Goal: Task Accomplishment & Management: Complete application form

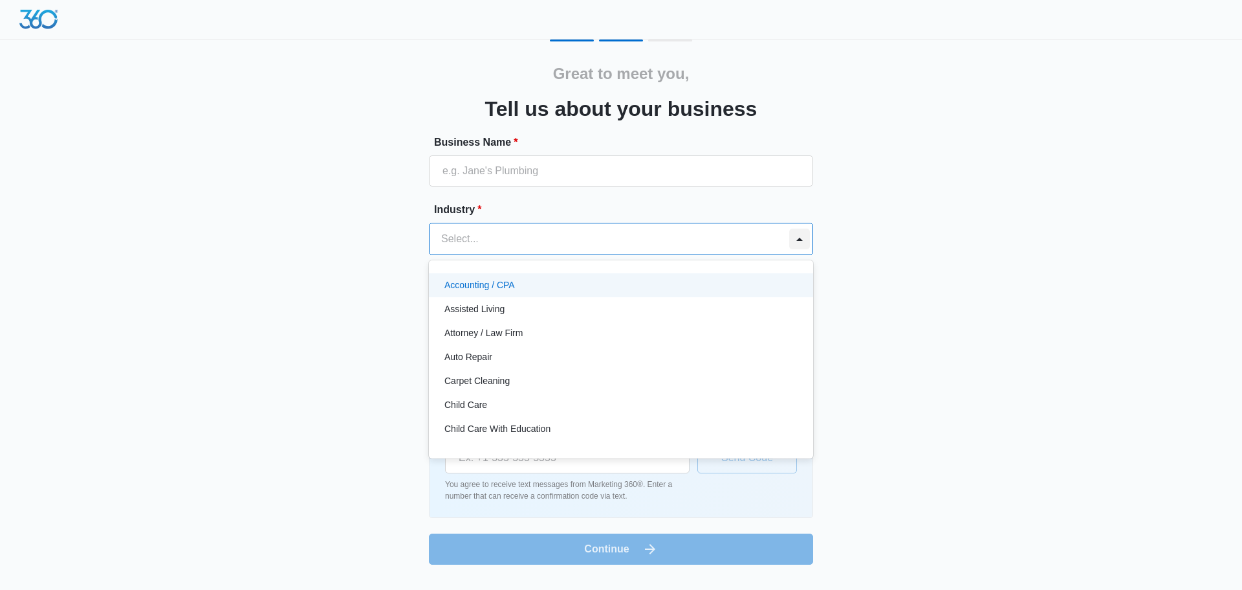
click at [803, 243] on div at bounding box center [799, 238] width 21 height 21
click at [483, 285] on p "Accounting / CPA" at bounding box center [480, 285] width 71 height 14
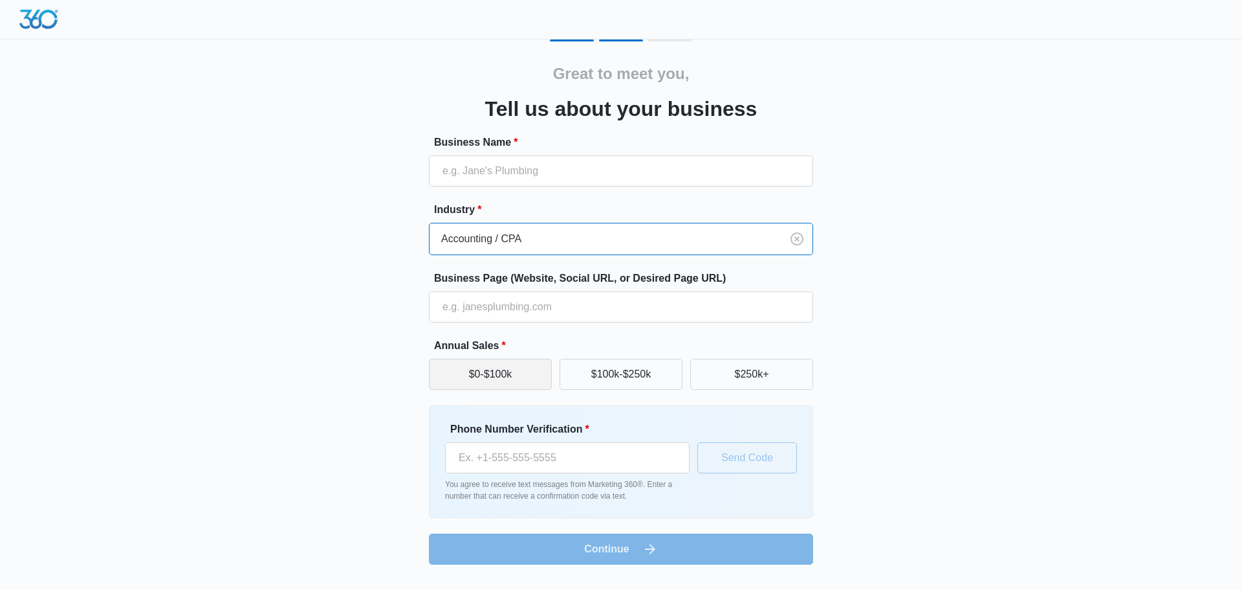
click at [459, 374] on button "$0-$100k" at bounding box center [490, 374] width 123 height 31
click at [31, 21] on img at bounding box center [38, 19] width 39 height 19
click at [575, 38] on div at bounding box center [621, 19] width 1242 height 39
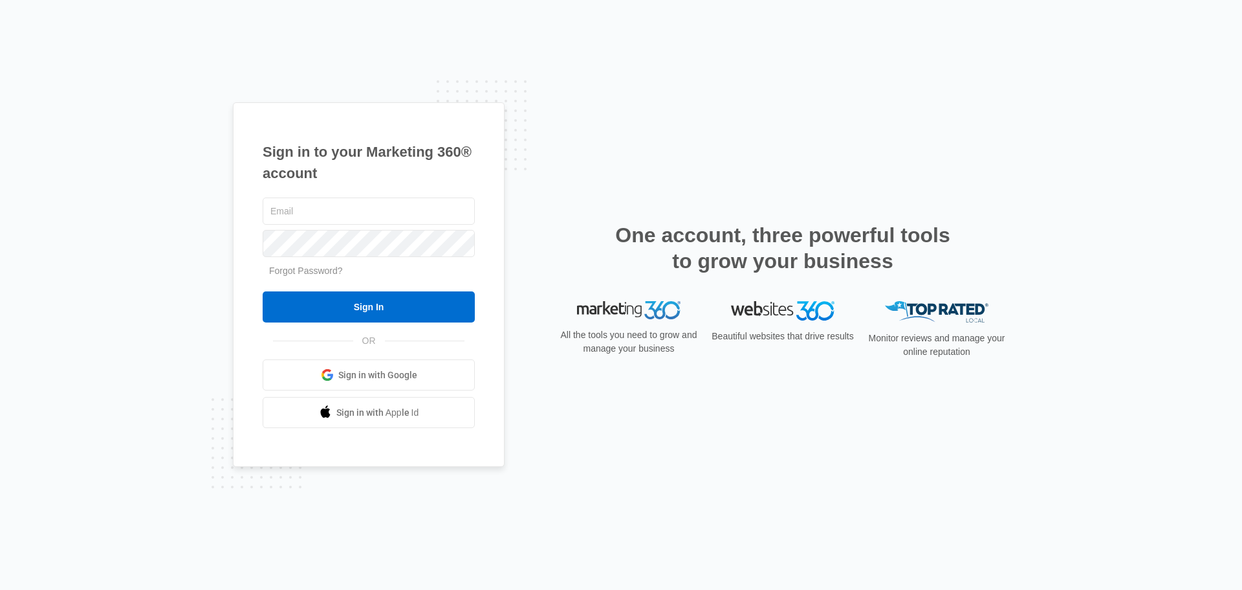
click at [425, 377] on link "Sign in with Google" at bounding box center [369, 374] width 212 height 31
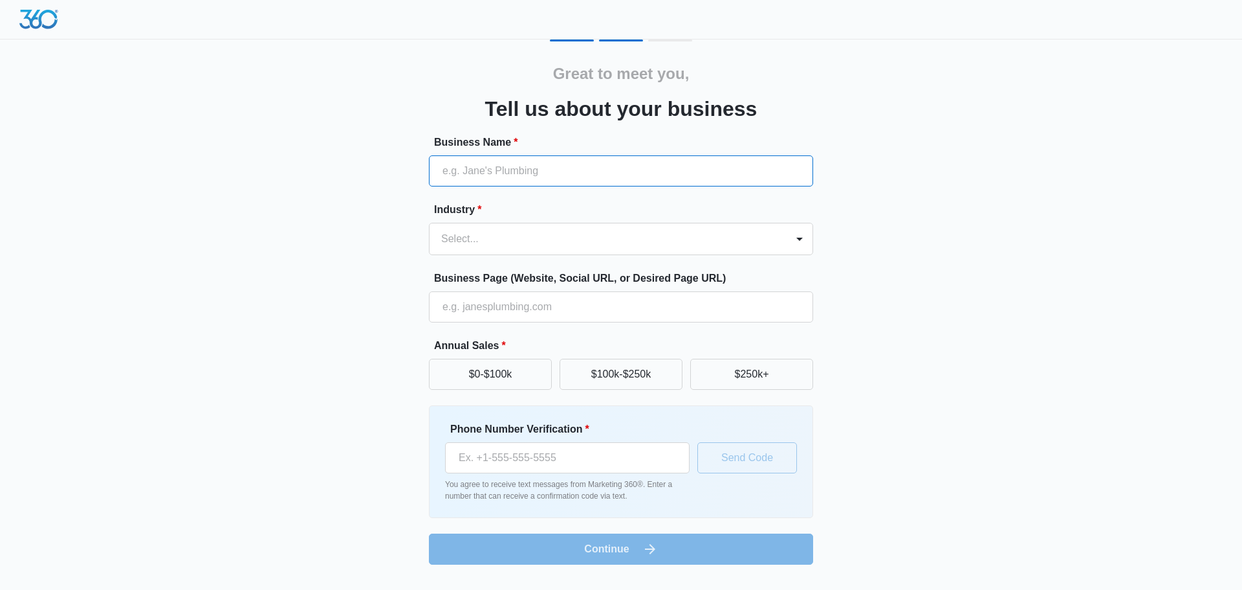
click at [578, 173] on input "Business Name *" at bounding box center [621, 170] width 384 height 31
type input "Tabletop Booking LLC"
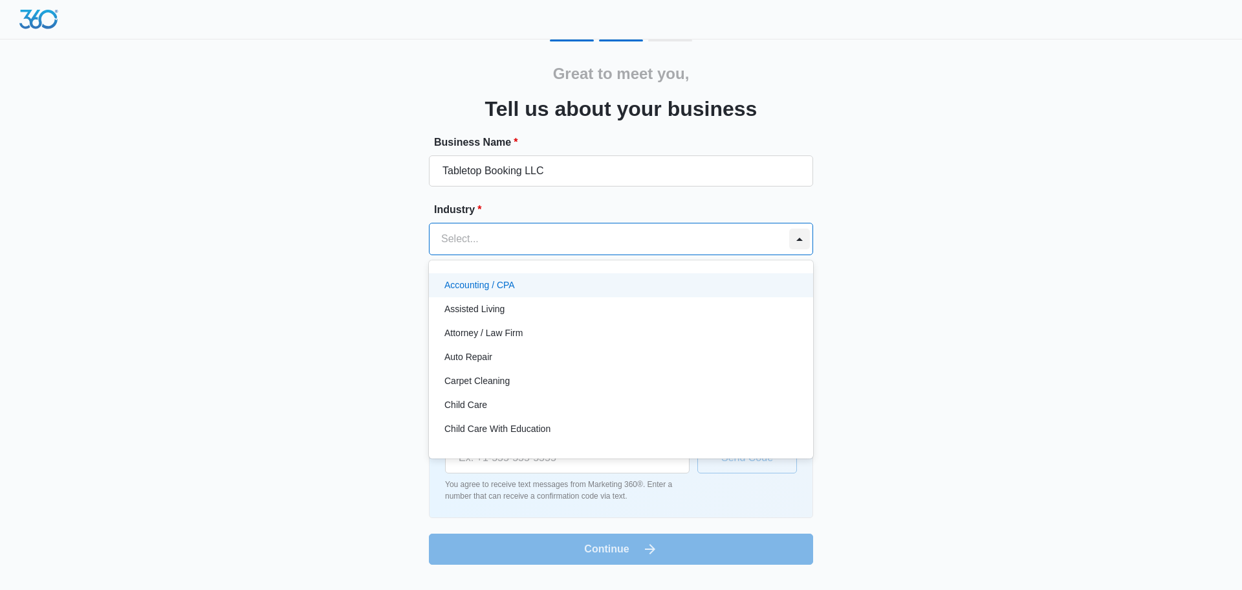
click at [801, 239] on div at bounding box center [799, 238] width 21 height 21
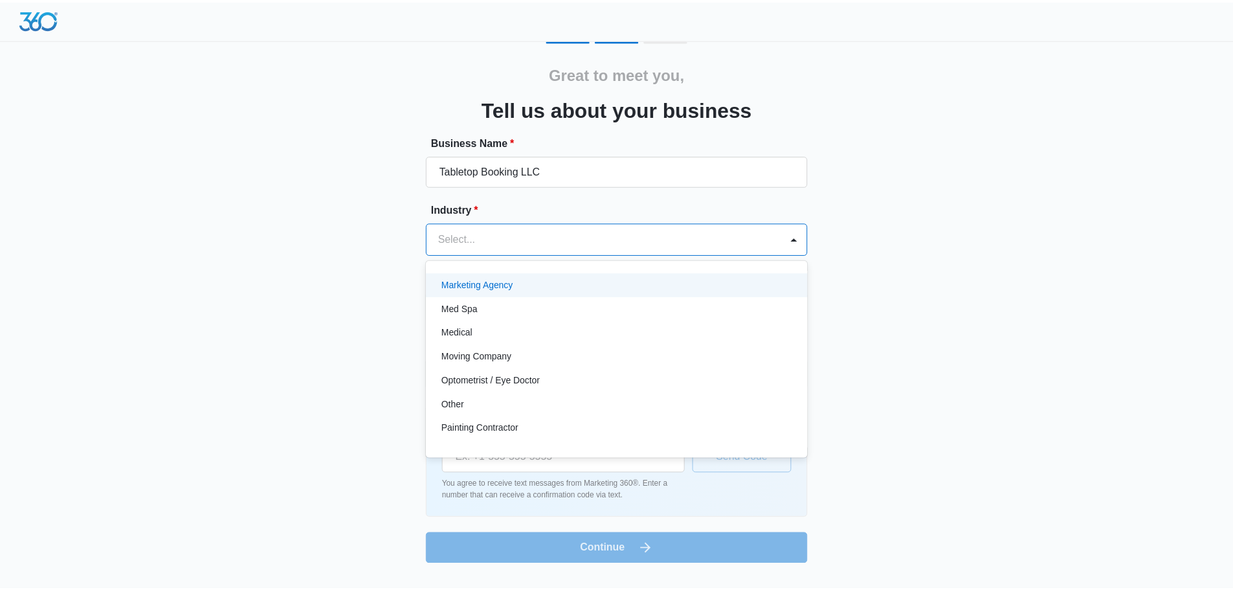
scroll to position [712, 0]
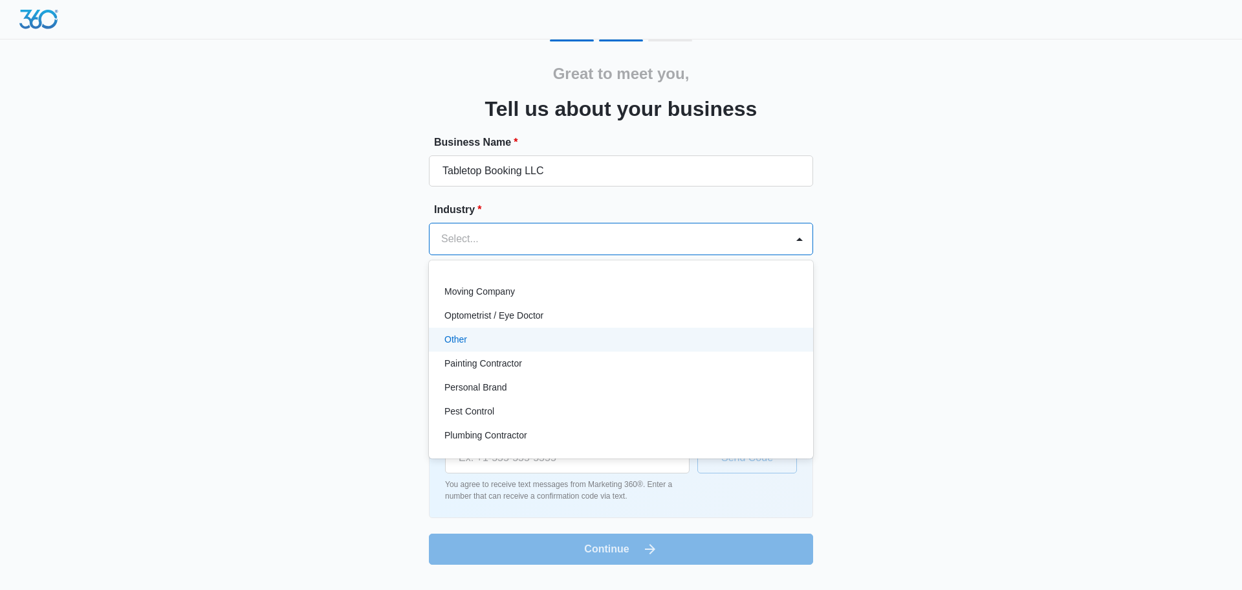
click at [457, 342] on p "Other" at bounding box center [456, 340] width 23 height 14
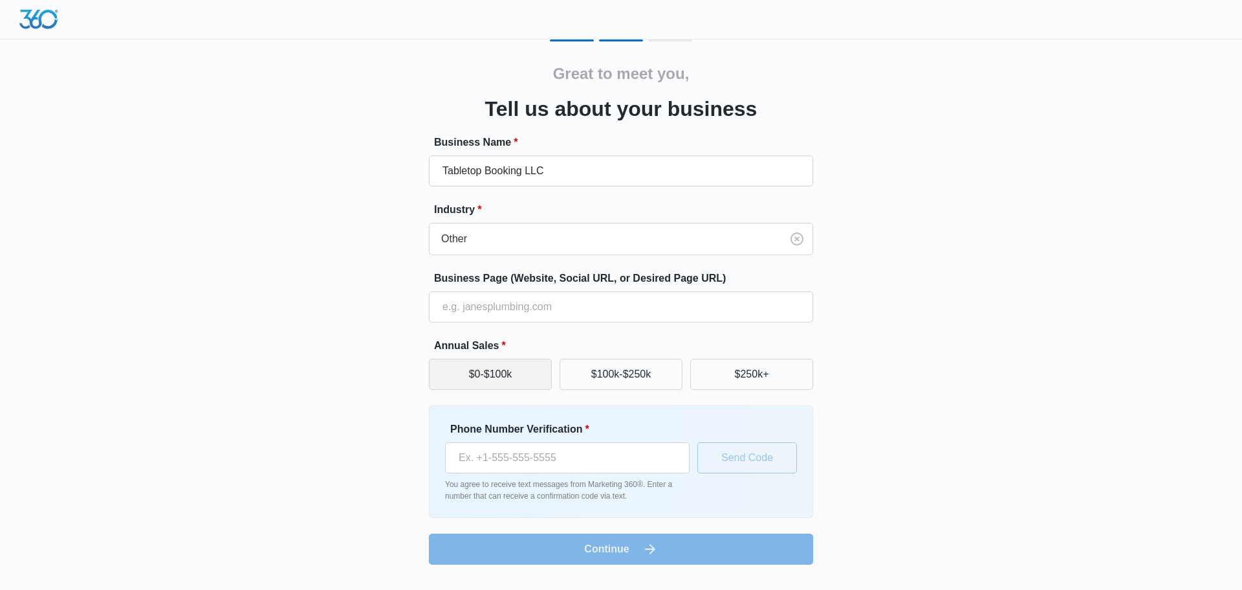
click at [454, 373] on button "$0-$100k" at bounding box center [490, 374] width 123 height 31
click at [520, 459] on input "Phone Number Verification *" at bounding box center [567, 457] width 245 height 31
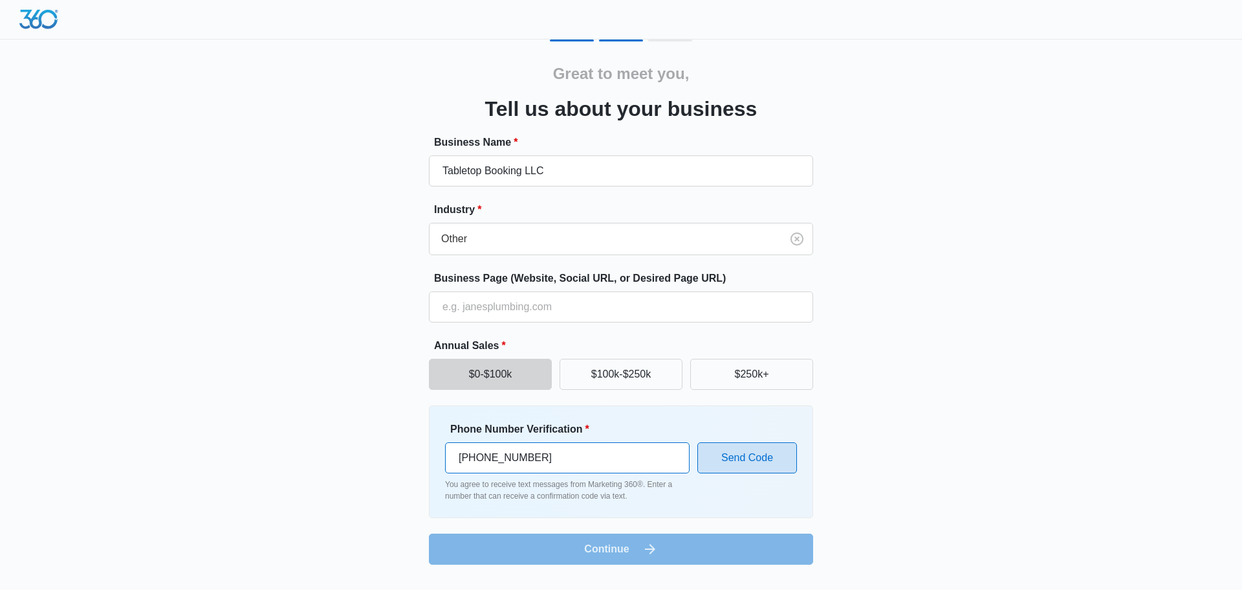
type input "[PHONE_NUMBER]"
click at [764, 463] on button "Send Code" at bounding box center [748, 457] width 100 height 31
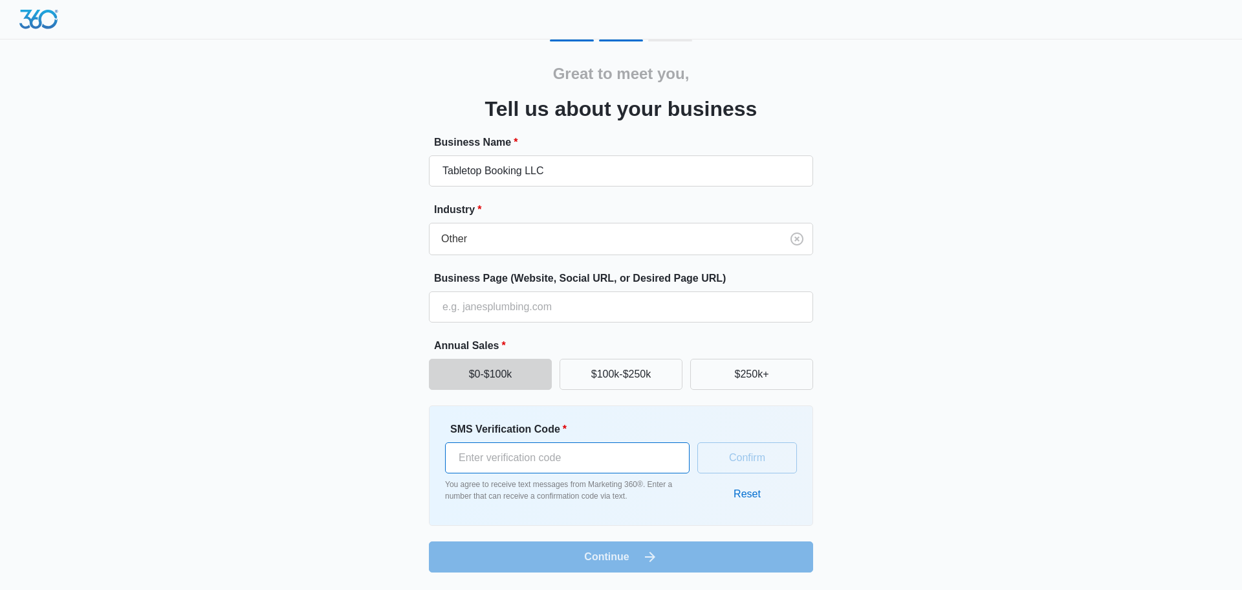
click at [602, 459] on input "SMS Verification Code *" at bounding box center [567, 457] width 245 height 31
type input "248369"
click at [740, 461] on button "Confirm" at bounding box center [748, 457] width 100 height 31
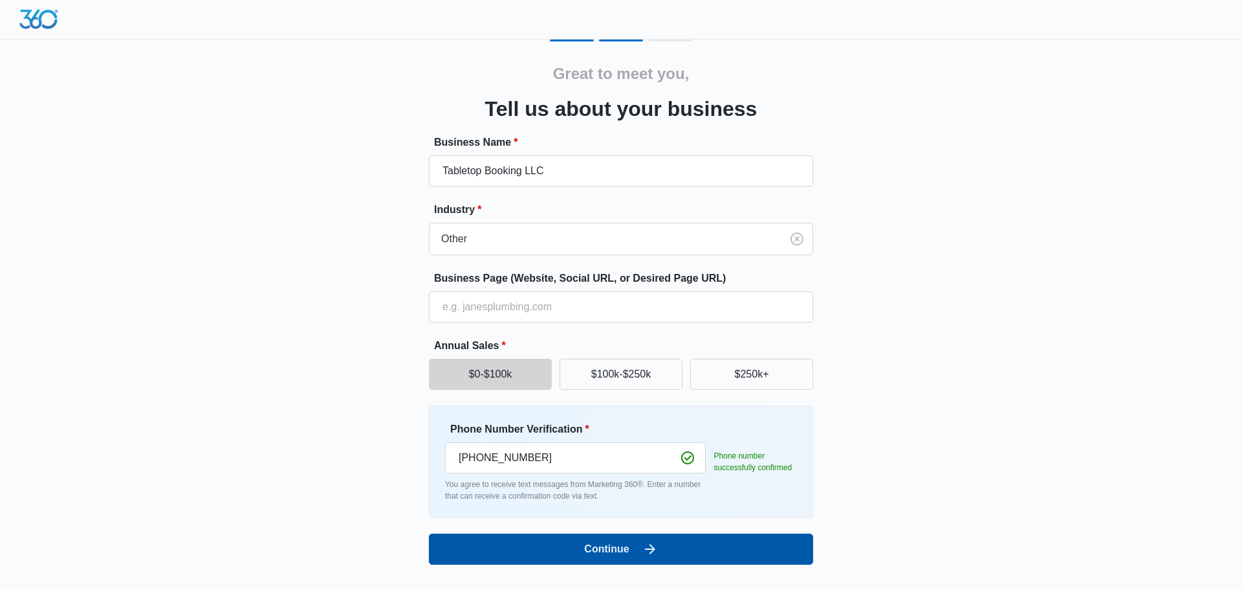
click at [729, 548] on button "Continue" at bounding box center [621, 548] width 384 height 31
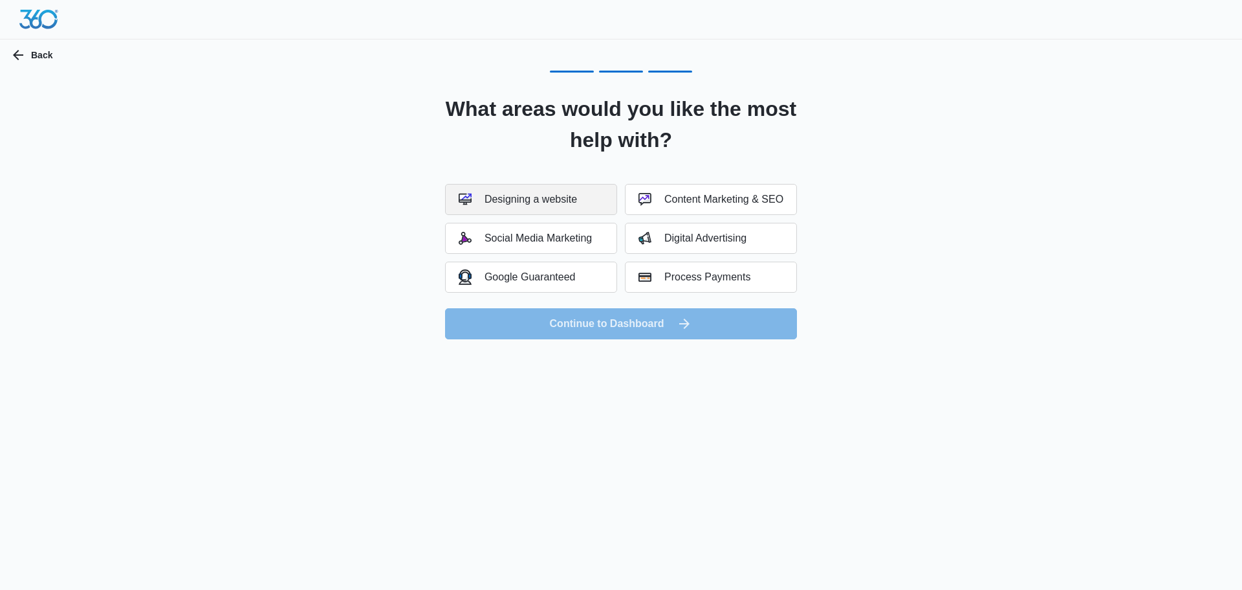
click at [553, 205] on div "Designing a website" at bounding box center [518, 199] width 118 height 13
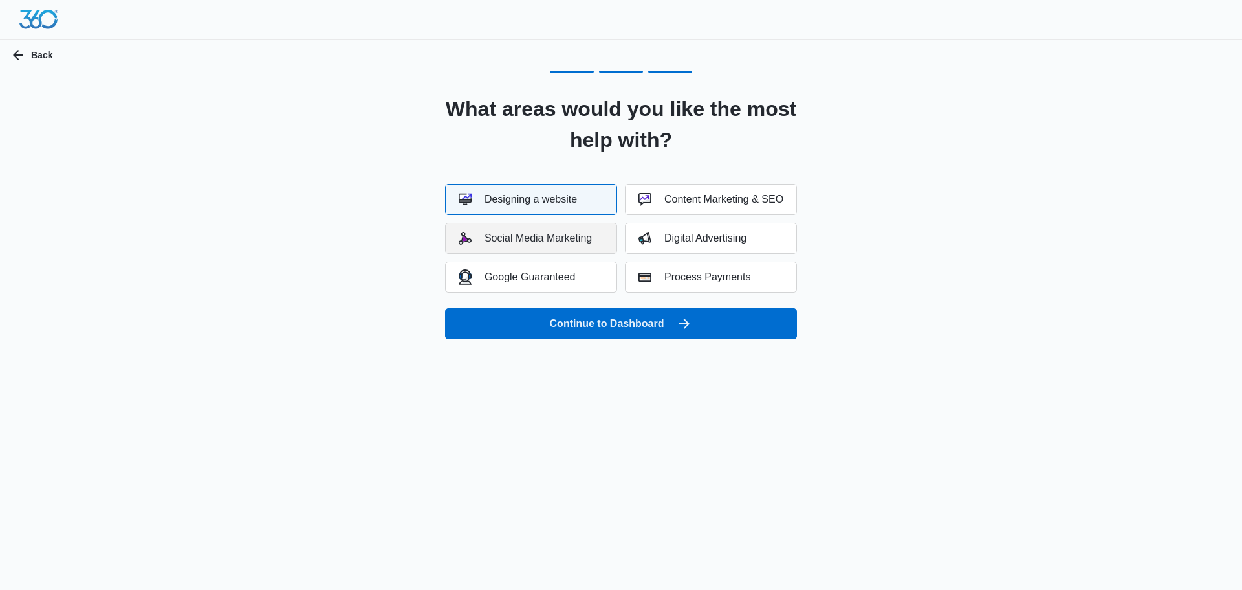
click at [502, 238] on div "Social Media Marketing" at bounding box center [525, 238] width 133 height 13
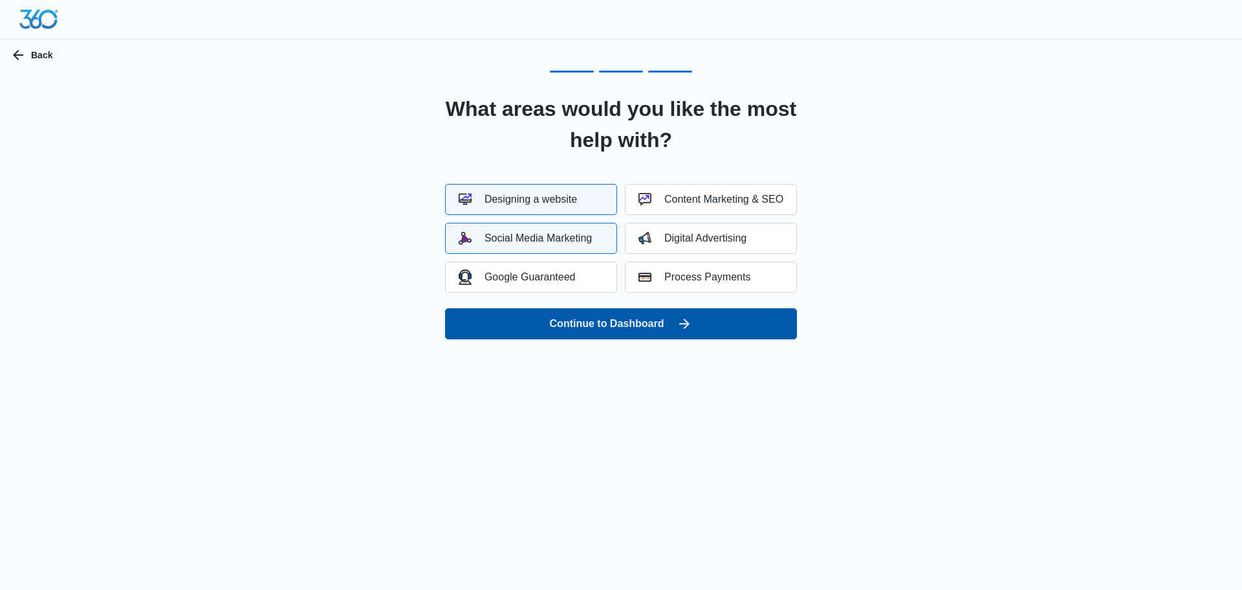
click at [601, 333] on button "Continue to Dashboard" at bounding box center [621, 323] width 352 height 31
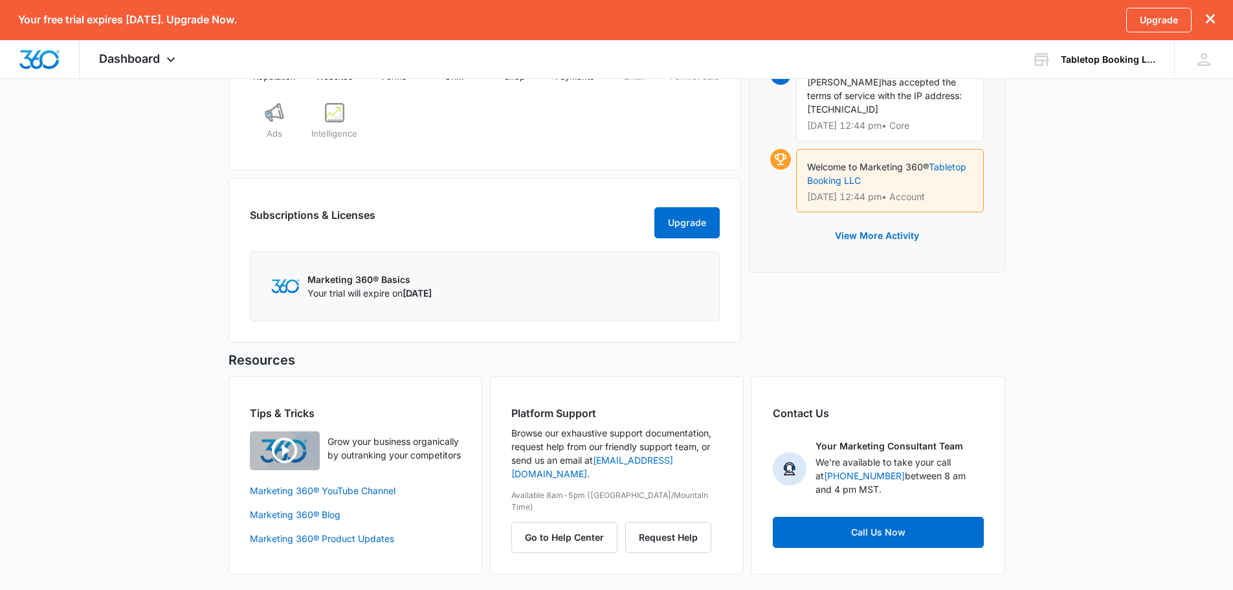
scroll to position [639, 0]
click at [373, 286] on p "Your trial will expire on [DATE]" at bounding box center [369, 293] width 124 height 14
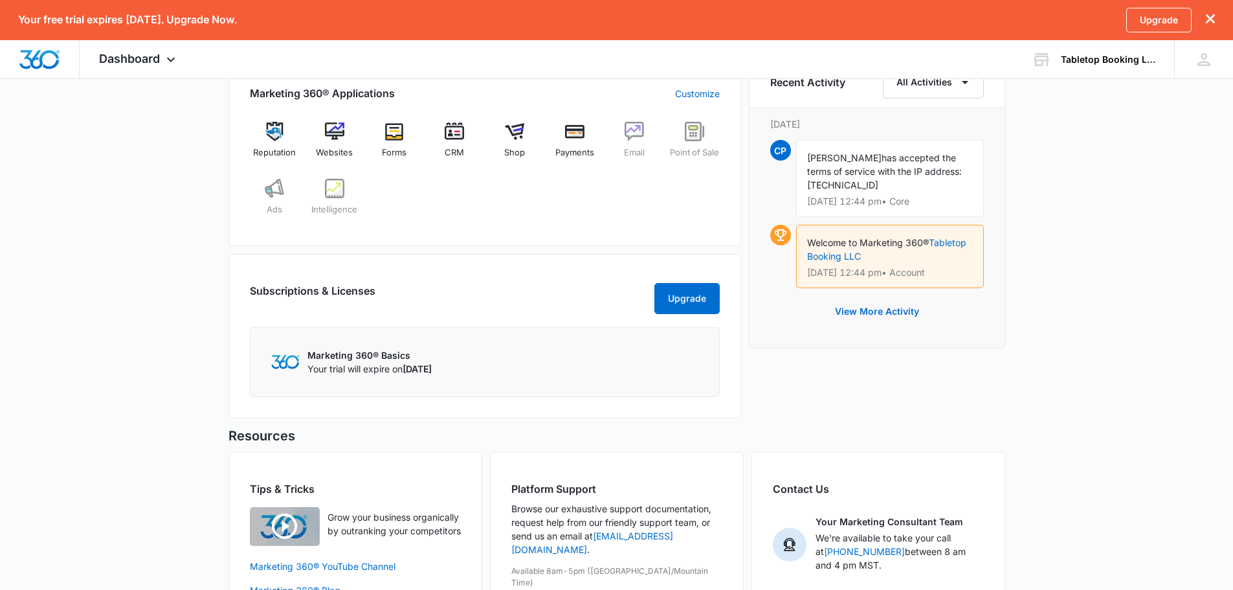
scroll to position [445, 0]
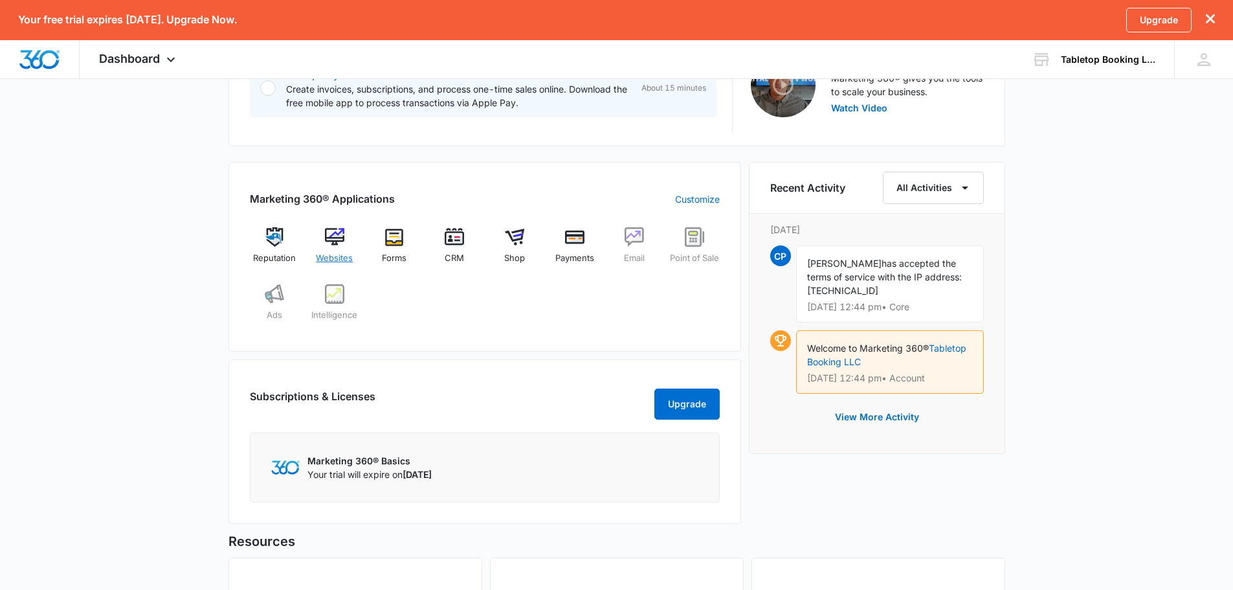
click at [338, 252] on span "Websites" at bounding box center [334, 258] width 37 height 13
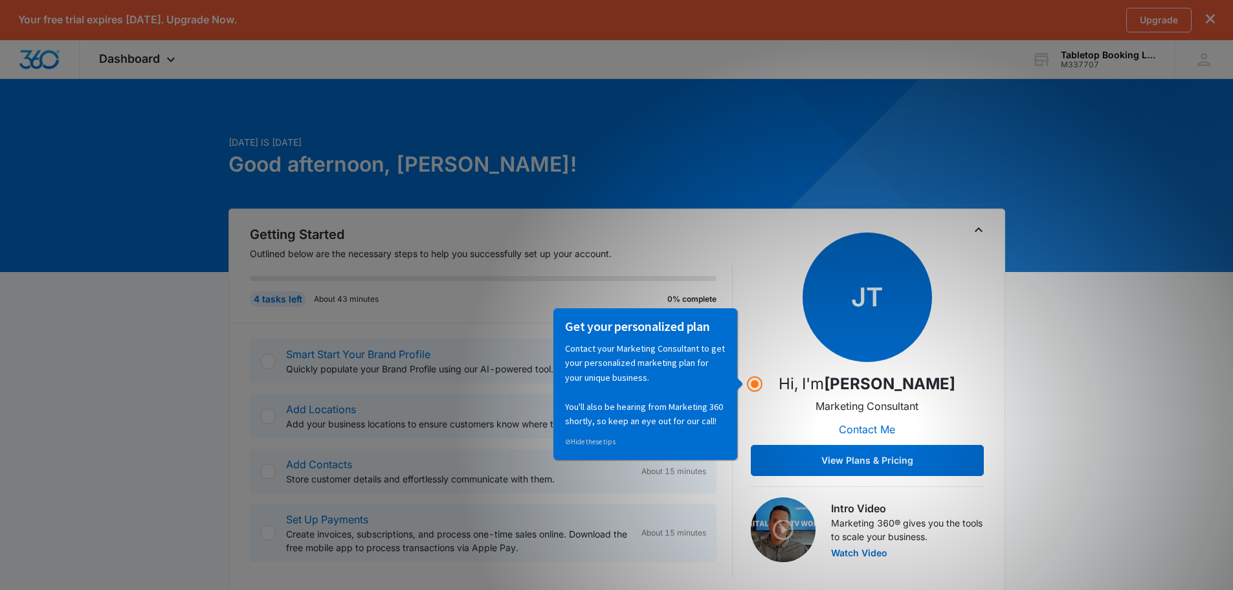
click at [959, 461] on button "View Plans & Pricing" at bounding box center [867, 460] width 233 height 31
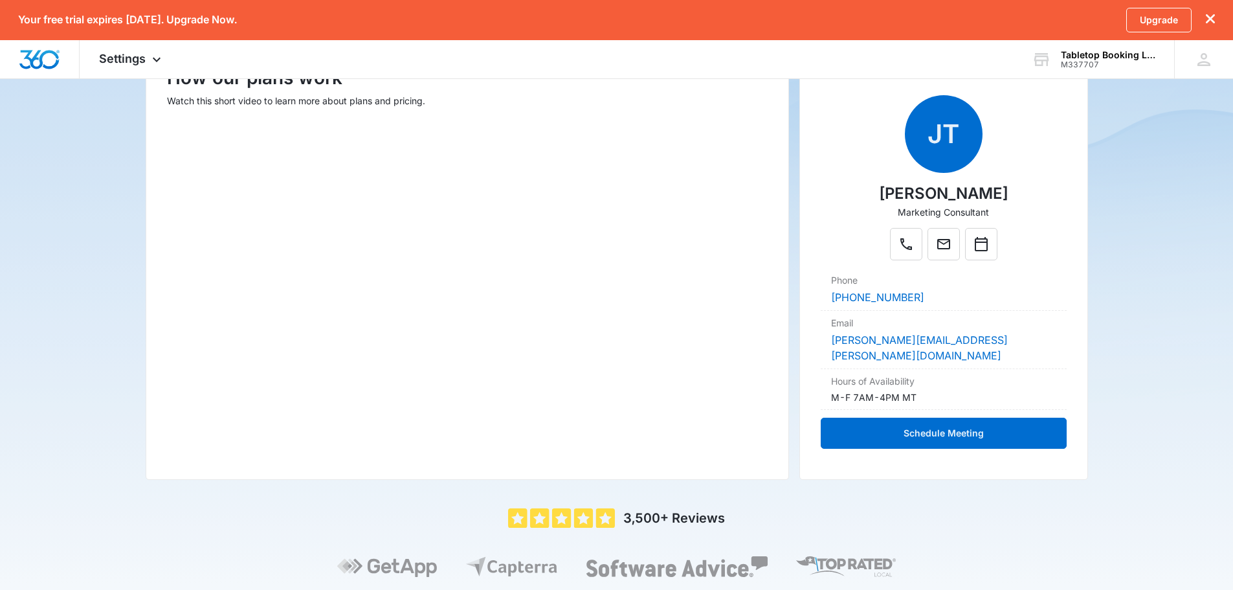
scroll to position [222, 0]
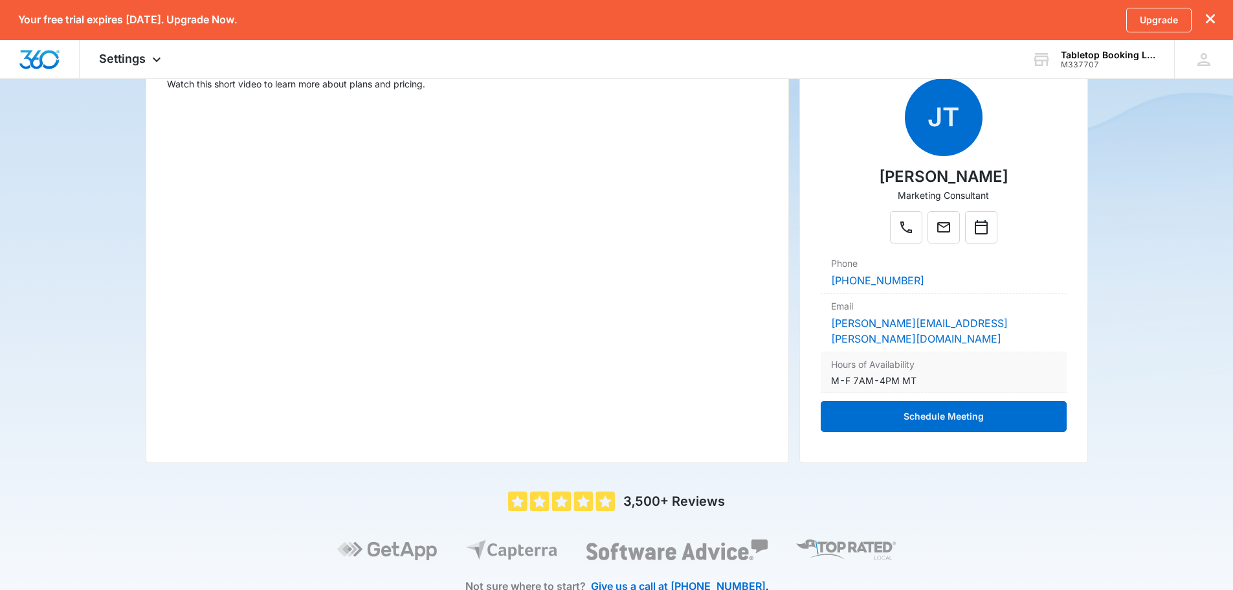
click at [964, 373] on div "M-F 7AM-4PM MT" at bounding box center [943, 380] width 225 height 14
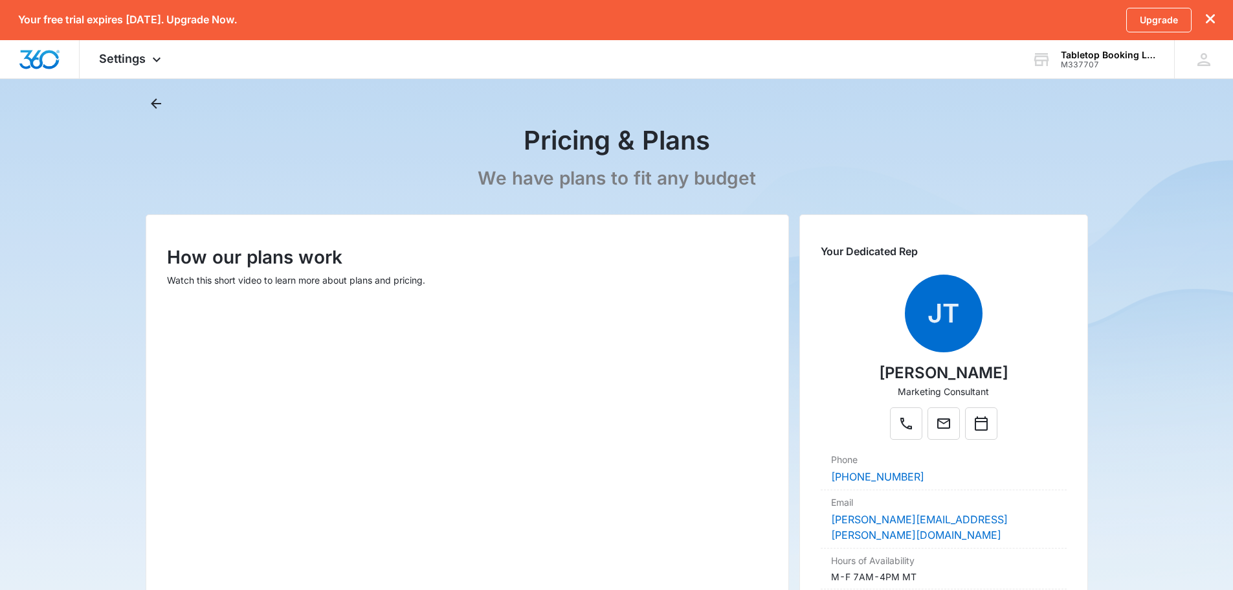
scroll to position [0, 0]
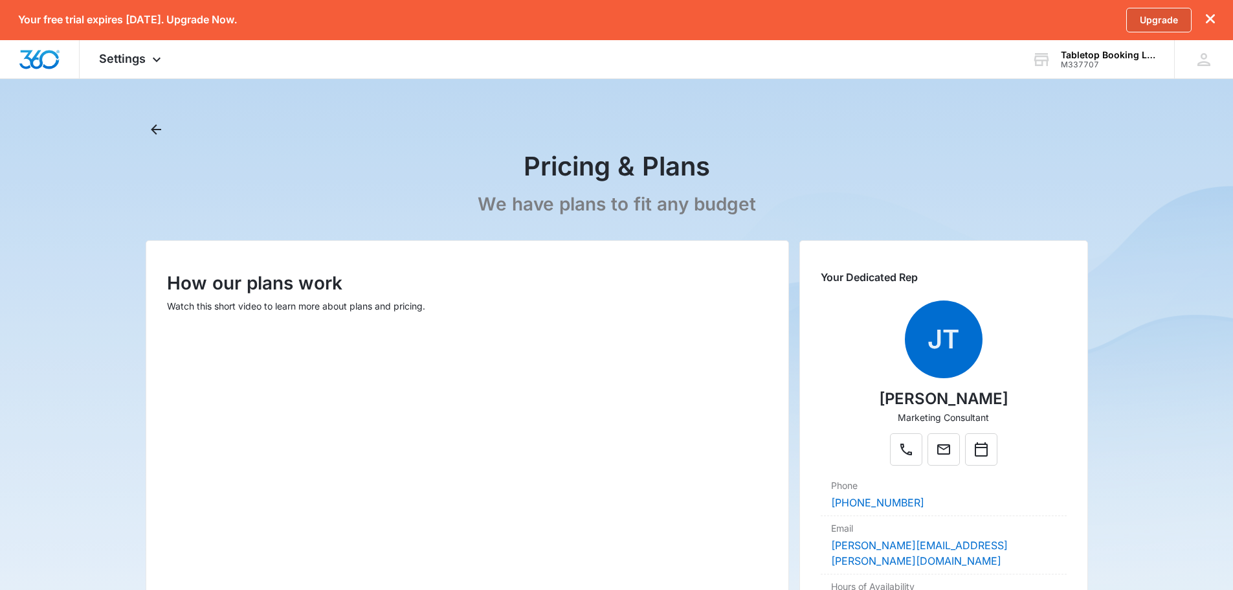
click at [1156, 24] on link "Upgrade" at bounding box center [1158, 20] width 65 height 25
click at [1149, 14] on link "Upgrade" at bounding box center [1158, 20] width 65 height 25
click at [1156, 24] on link "Upgrade" at bounding box center [1158, 20] width 65 height 25
click at [1095, 55] on div "Tabletop Booking LLC" at bounding box center [1108, 55] width 94 height 10
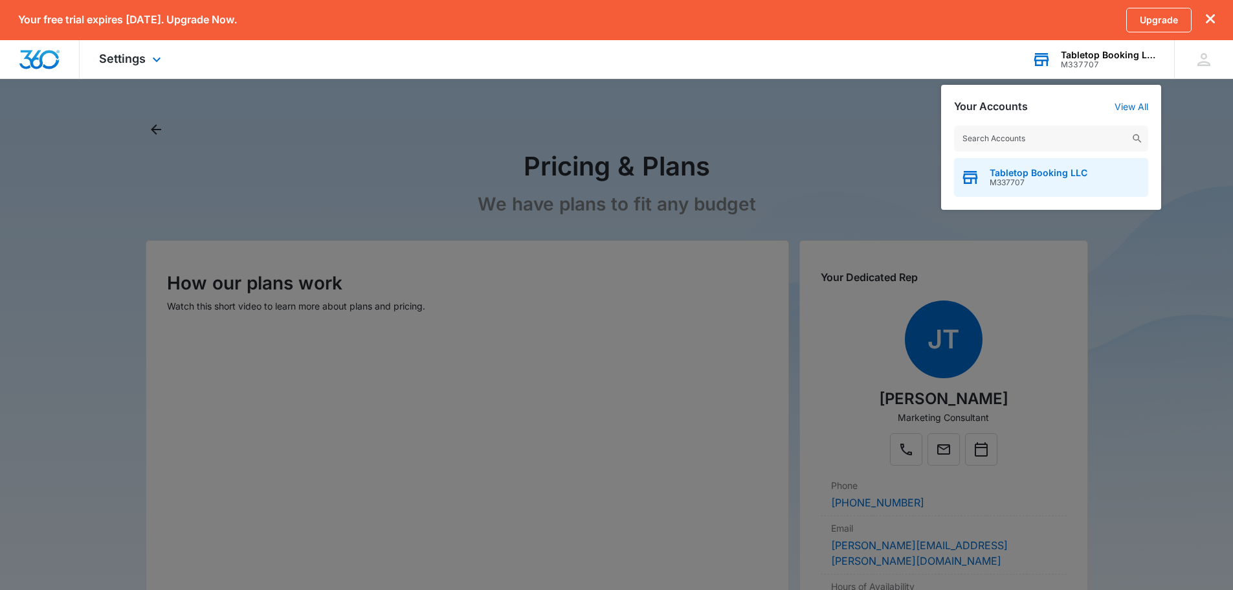
click at [1039, 175] on span "Tabletop Booking LLC" at bounding box center [1038, 173] width 98 height 10
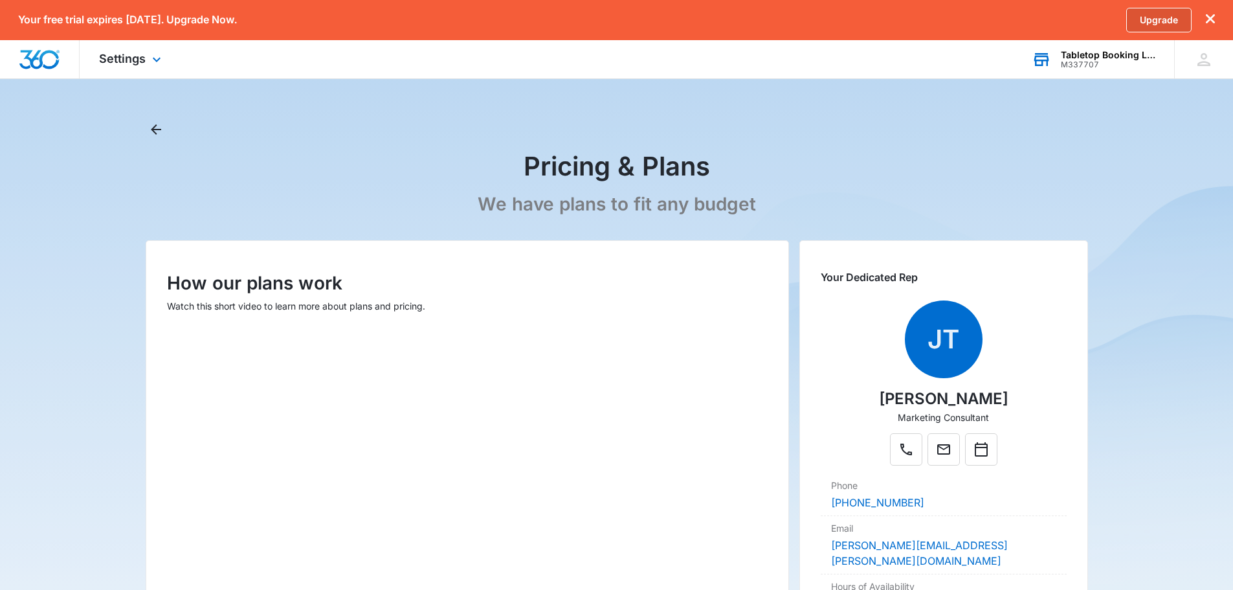
click at [1151, 25] on link "Upgrade" at bounding box center [1158, 20] width 65 height 25
click at [140, 55] on span "Settings" at bounding box center [122, 59] width 47 height 14
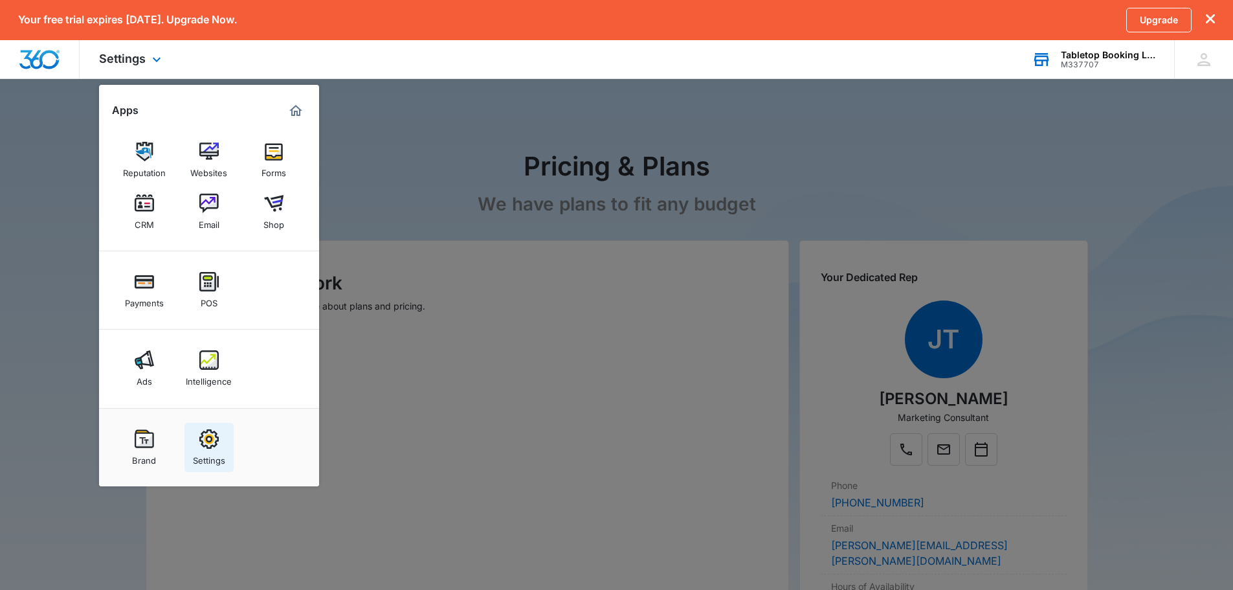
click at [209, 445] on img at bounding box center [208, 438] width 19 height 19
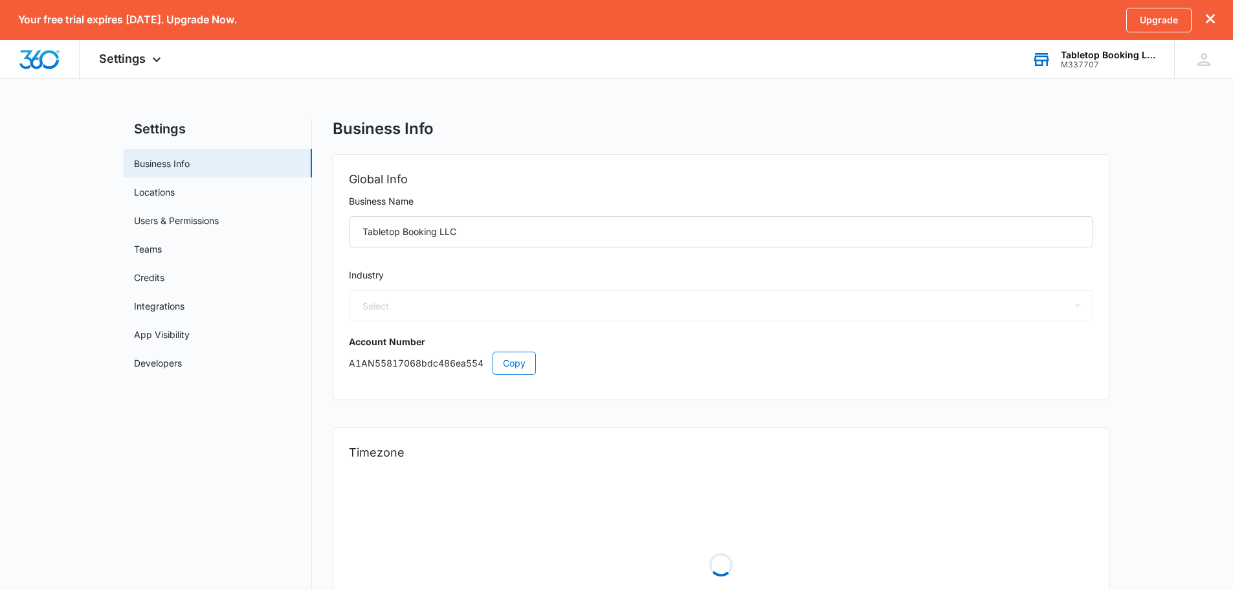
select select "52"
select select "US"
select select "America/Chicago"
click at [166, 199] on link "Locations" at bounding box center [154, 192] width 41 height 14
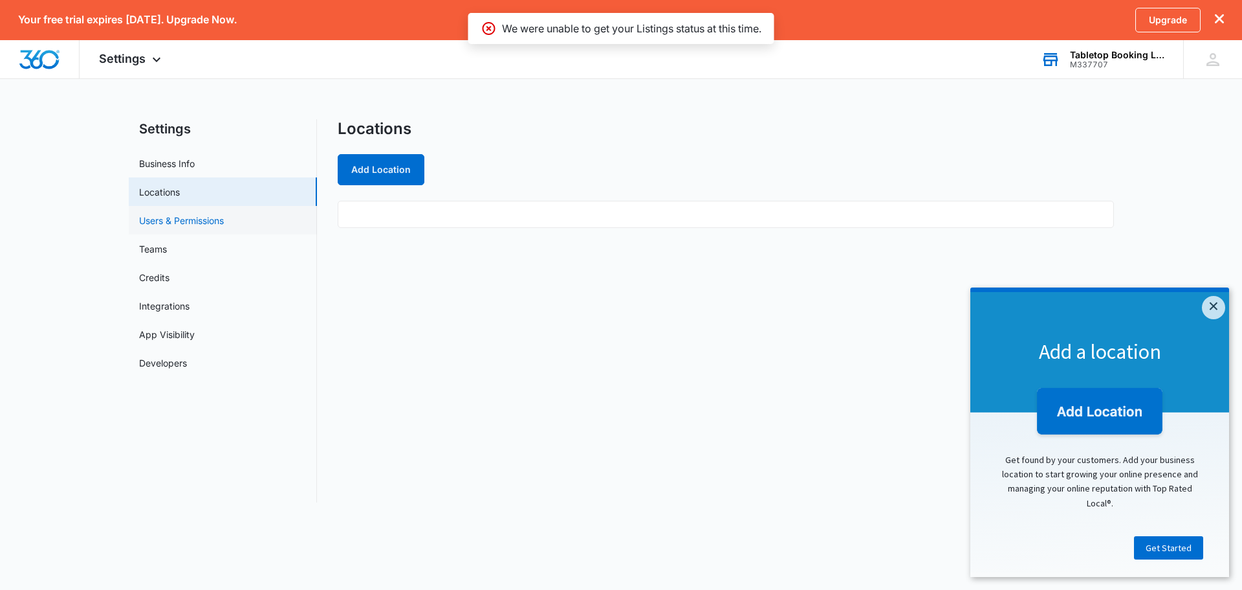
click at [180, 223] on link "Users & Permissions" at bounding box center [181, 221] width 85 height 14
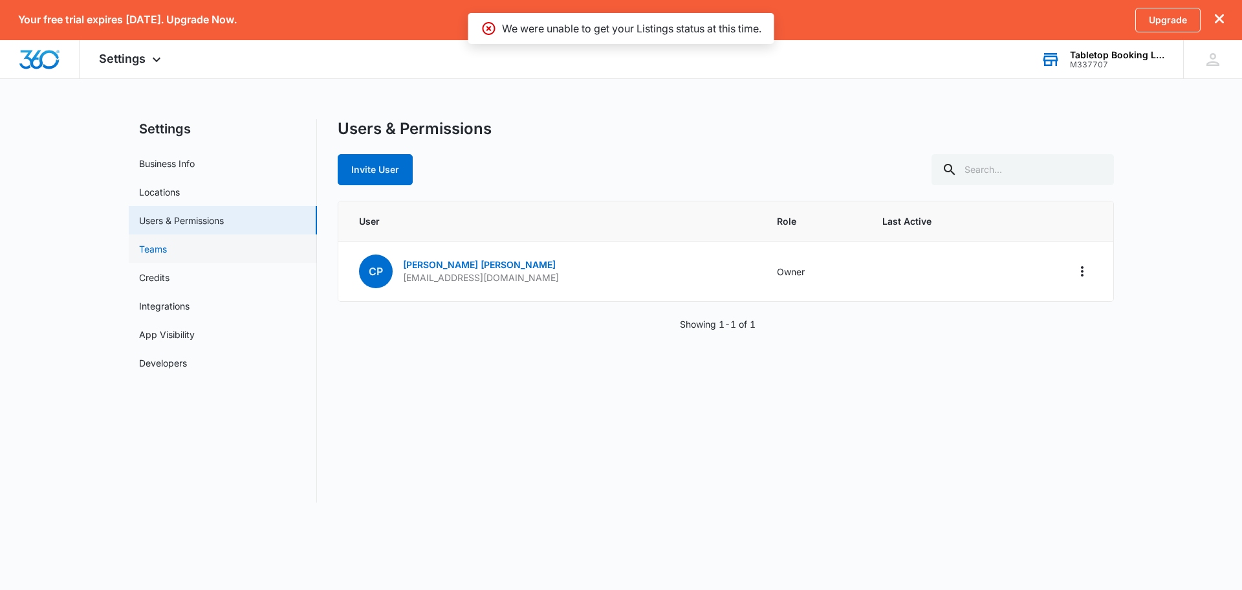
click at [167, 250] on link "Teams" at bounding box center [153, 249] width 28 height 14
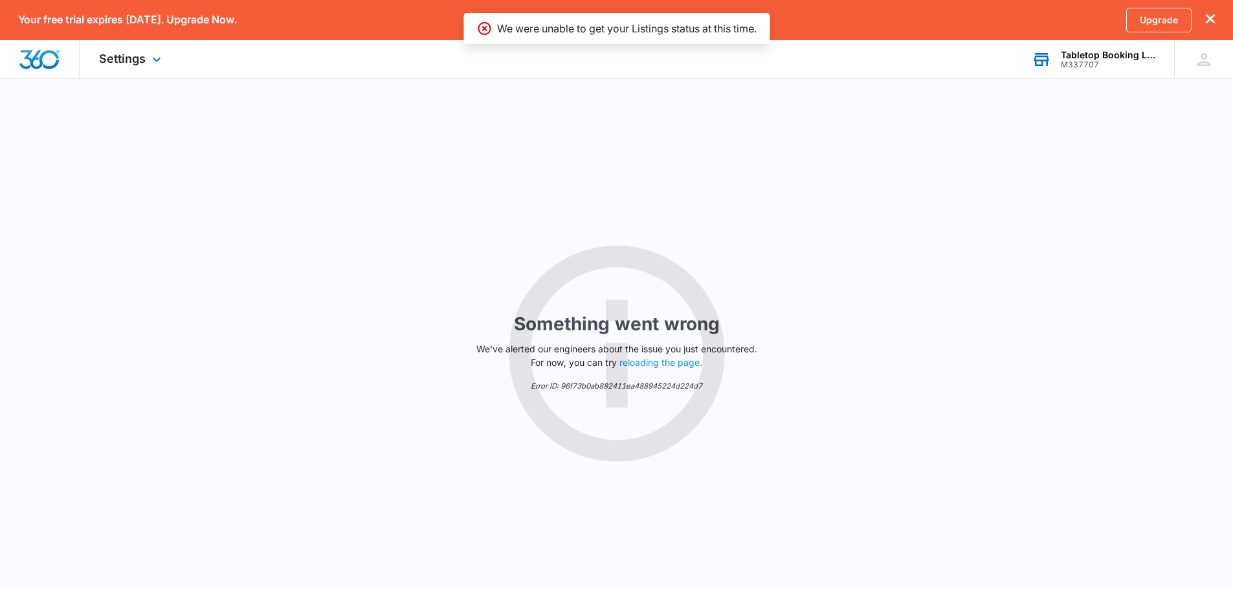
click at [49, 61] on img "Dashboard" at bounding box center [39, 59] width 41 height 19
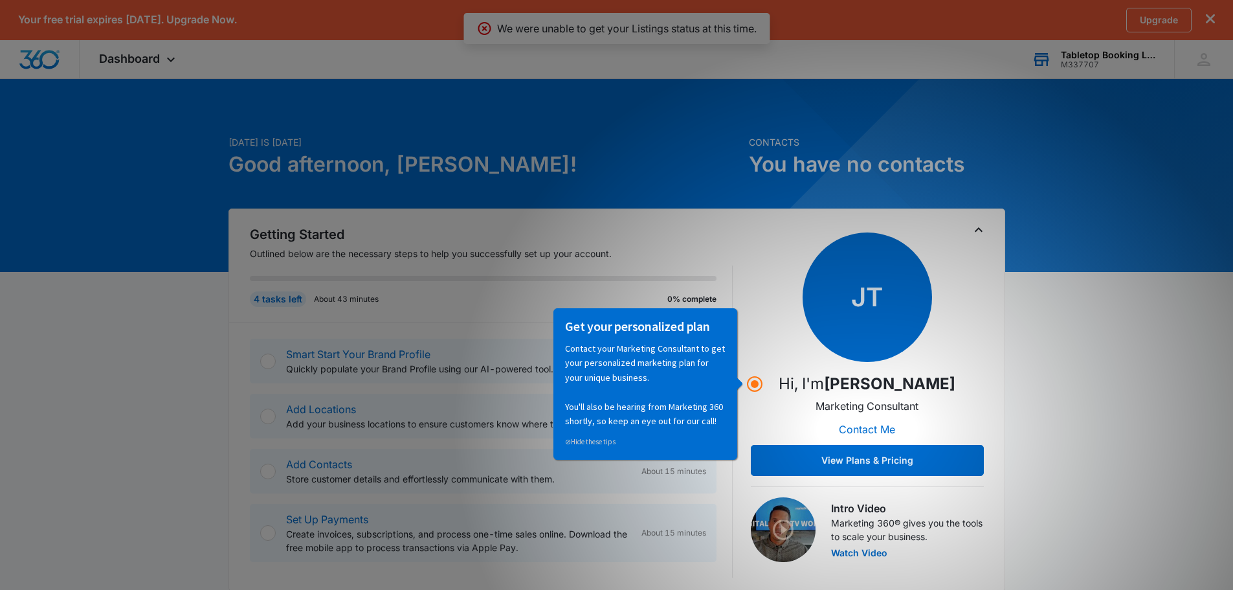
click at [646, 369] on p "Contact your Marketing Consultant to get your personalized marketing plan for y…" at bounding box center [645, 383] width 160 height 87
click at [370, 369] on p "Quickly populate your Brand Profile using our AI-powered tool." at bounding box center [458, 369] width 345 height 14
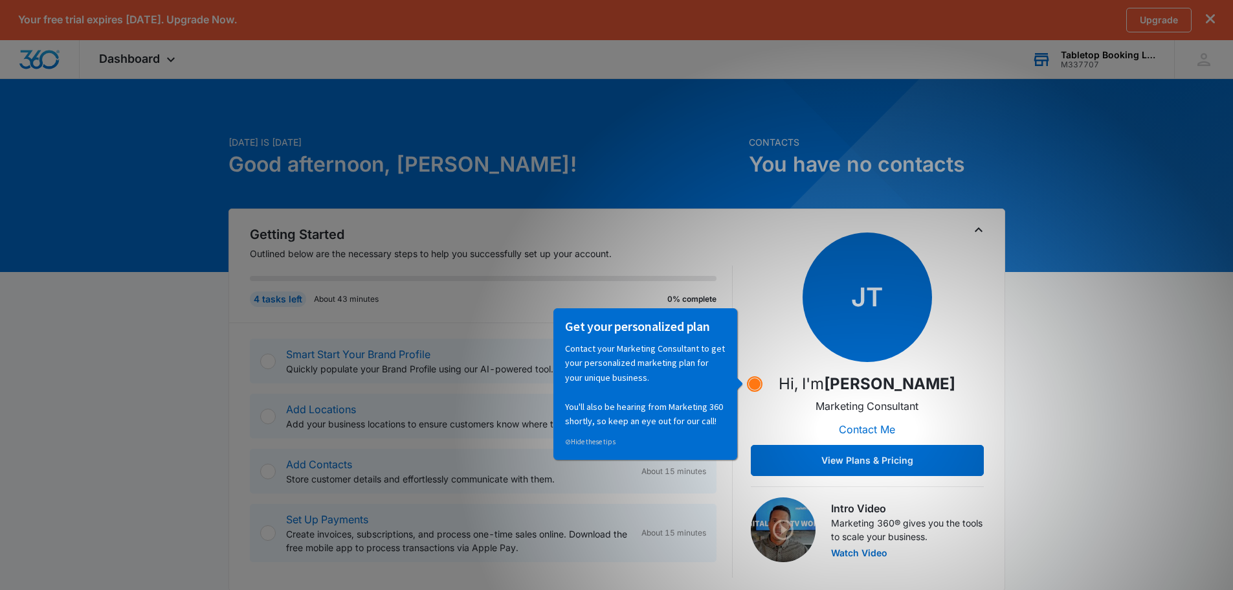
click at [756, 385] on g "Hotspot (open by clicking or pressing space/enter)" at bounding box center [754, 384] width 14 height 14
click at [776, 355] on div "JT Hi, I'm John Taylor Marketing Consultant Contact Me View Plans & Pricing" at bounding box center [867, 353] width 233 height 243
click at [716, 389] on p "Contact your Marketing Consultant to get your personalized marketing plan for y…" at bounding box center [645, 383] width 160 height 87
click at [755, 382] on circle "Hotspot (open by clicking or pressing space/enter)" at bounding box center [755, 384] width 12 height 12
click at [698, 427] on div "Get your personalized plan Contact your Marketing Consultant to get your person…" at bounding box center [645, 382] width 160 height 131
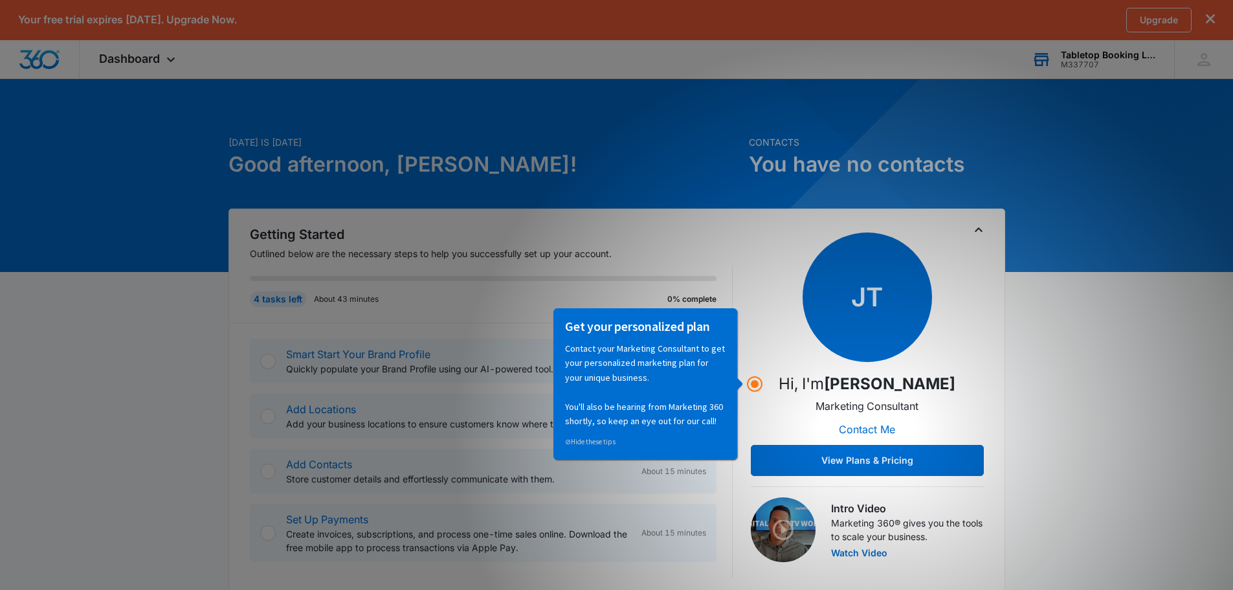
click at [637, 419] on p "Contact your Marketing Consultant to get your personalized marketing plan for y…" at bounding box center [645, 383] width 160 height 87
click at [642, 246] on div "Getting Started Outlined below are the necessary steps to help you successfully…" at bounding box center [480, 274] width 503 height 98
click at [613, 140] on p "[DATE] is [DATE]" at bounding box center [484, 142] width 513 height 14
click at [986, 230] on div "Getting Started Outlined below are the necessary steps to help you successfully…" at bounding box center [616, 399] width 777 height 382
click at [977, 228] on icon "Toggle Collapse" at bounding box center [979, 230] width 16 height 16
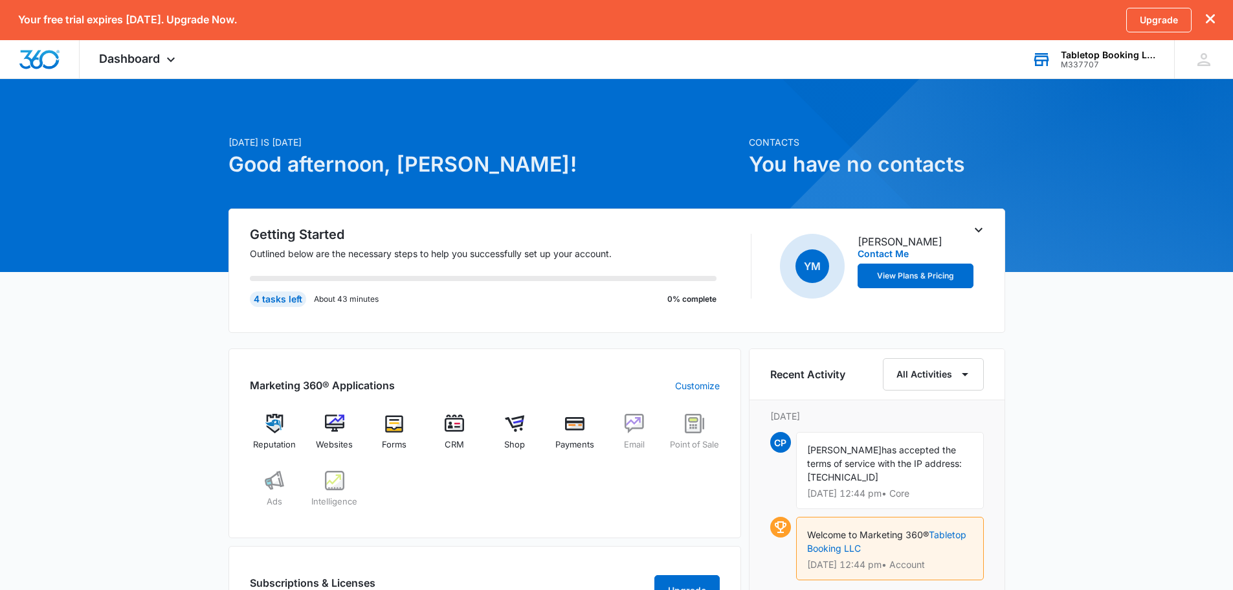
click at [977, 228] on icon "Toggle Collapse" at bounding box center [979, 230] width 16 height 16
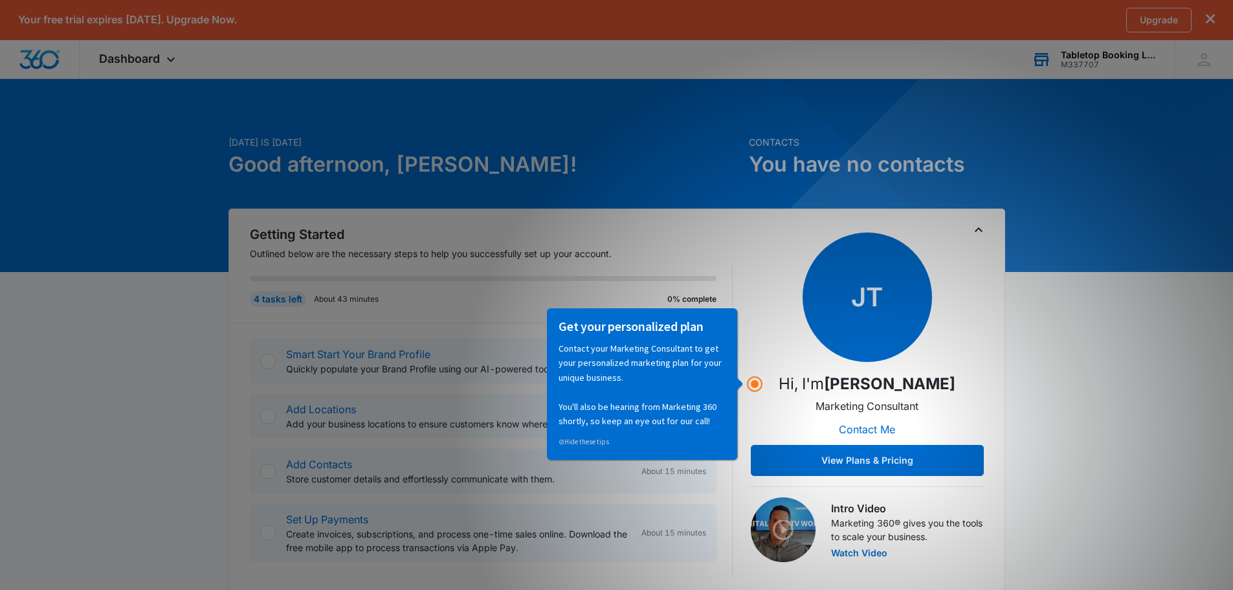
click at [977, 228] on icon "Toggle Collapse" at bounding box center [979, 230] width 16 height 16
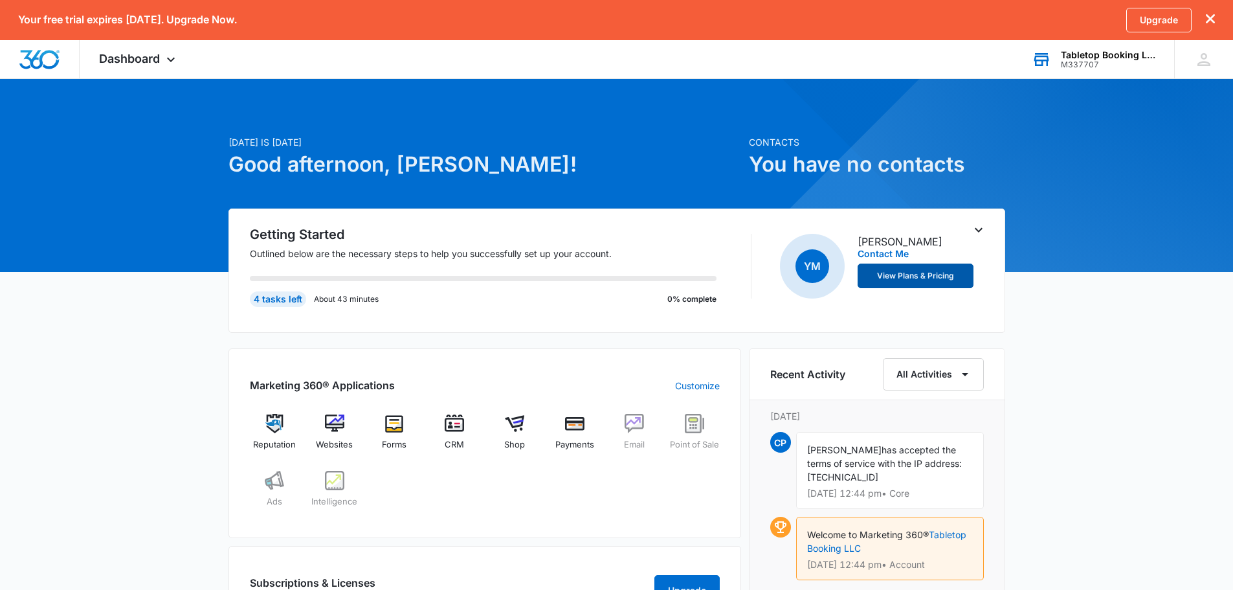
click at [934, 279] on button "View Plans & Pricing" at bounding box center [915, 275] width 116 height 25
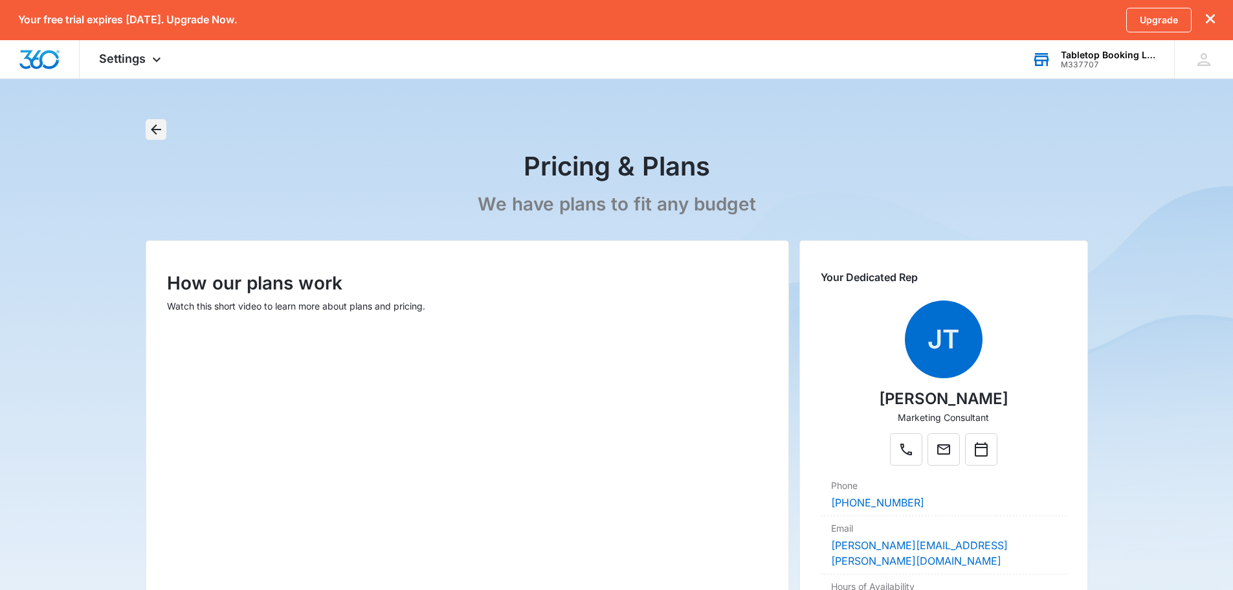
click at [149, 130] on icon "Back" at bounding box center [156, 130] width 16 height 16
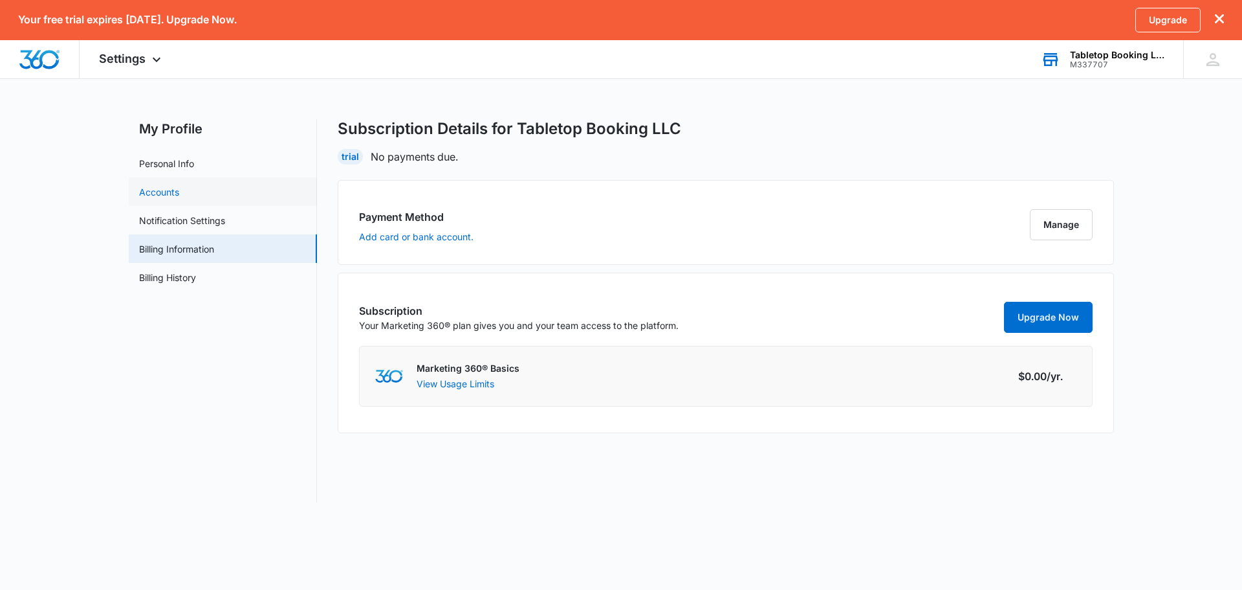
click at [157, 188] on link "Accounts" at bounding box center [159, 192] width 40 height 14
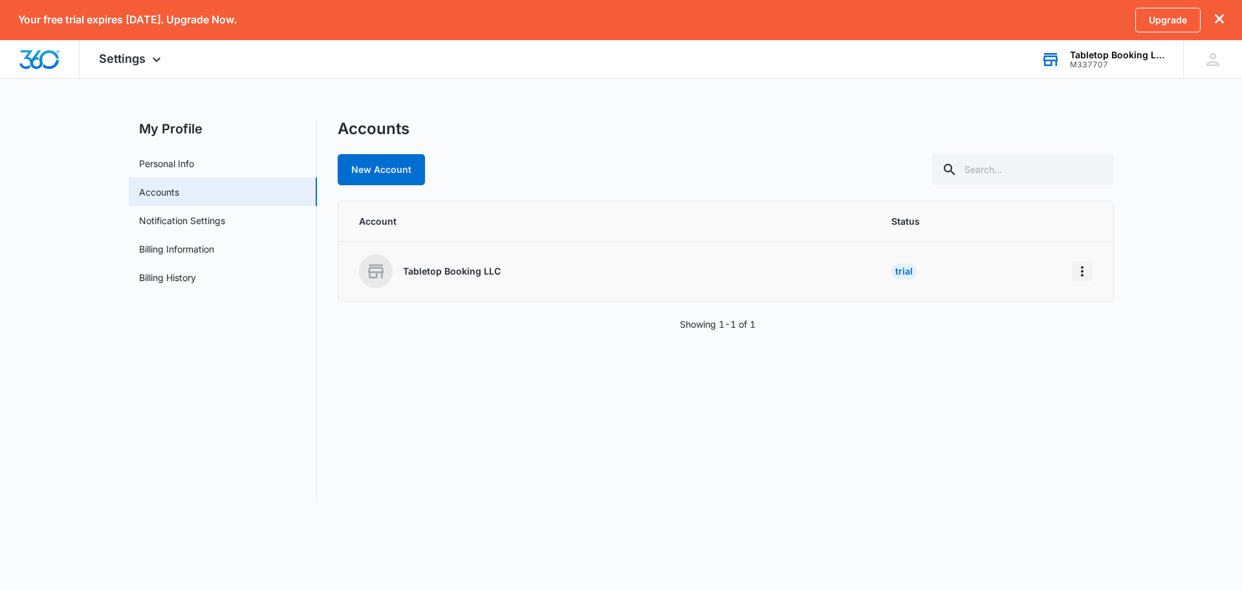
click at [1079, 273] on icon "Home" at bounding box center [1083, 271] width 16 height 16
click at [1115, 307] on div "Go to Dashboard" at bounding box center [1124, 307] width 72 height 9
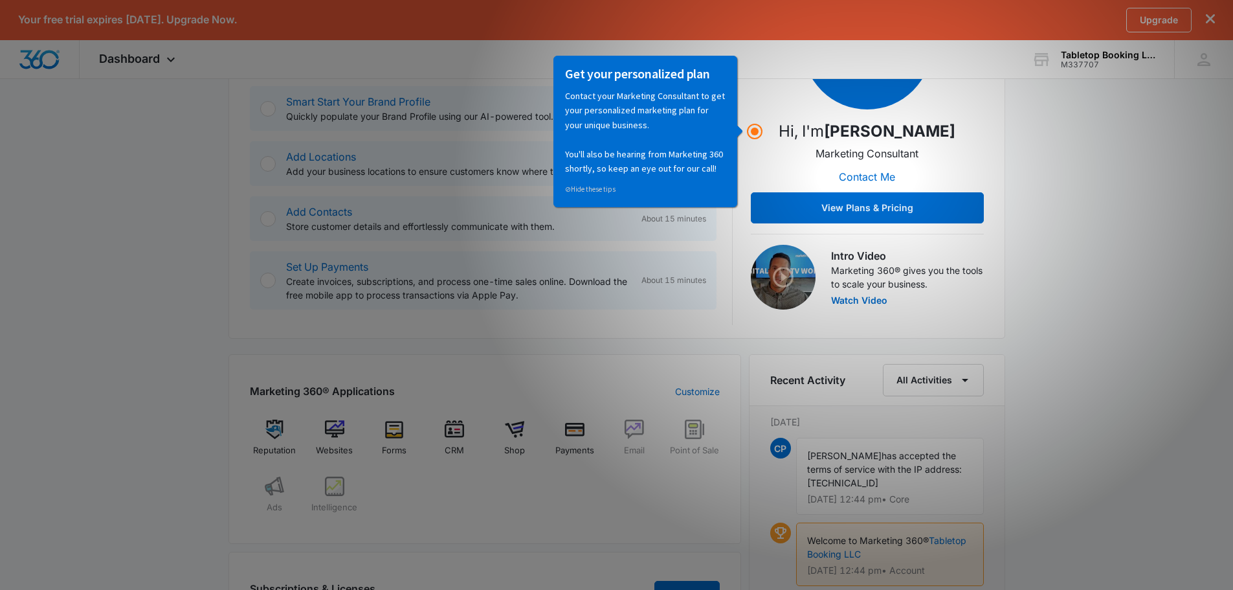
scroll to position [259, 0]
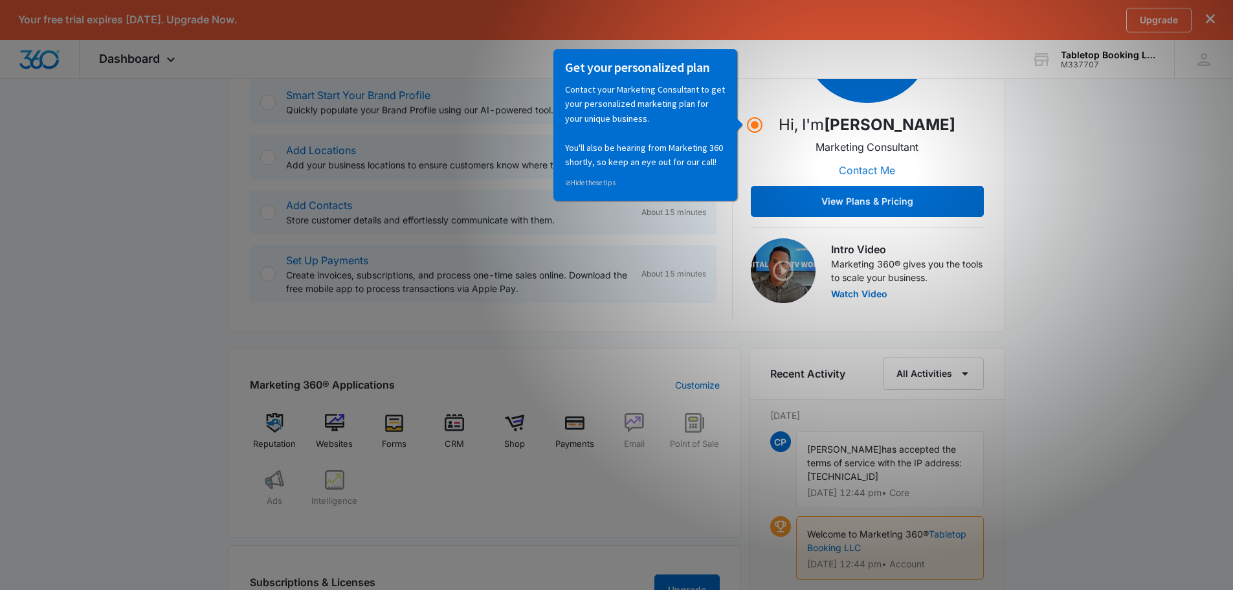
click at [884, 170] on button "Contact Me" at bounding box center [867, 170] width 82 height 31
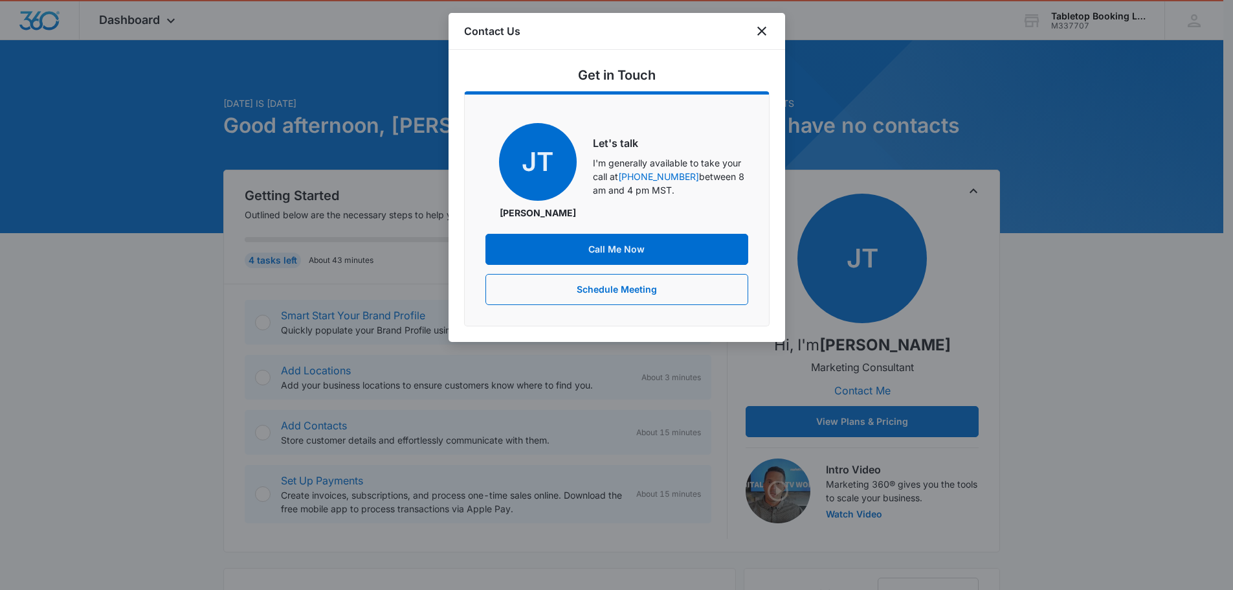
scroll to position [0, 0]
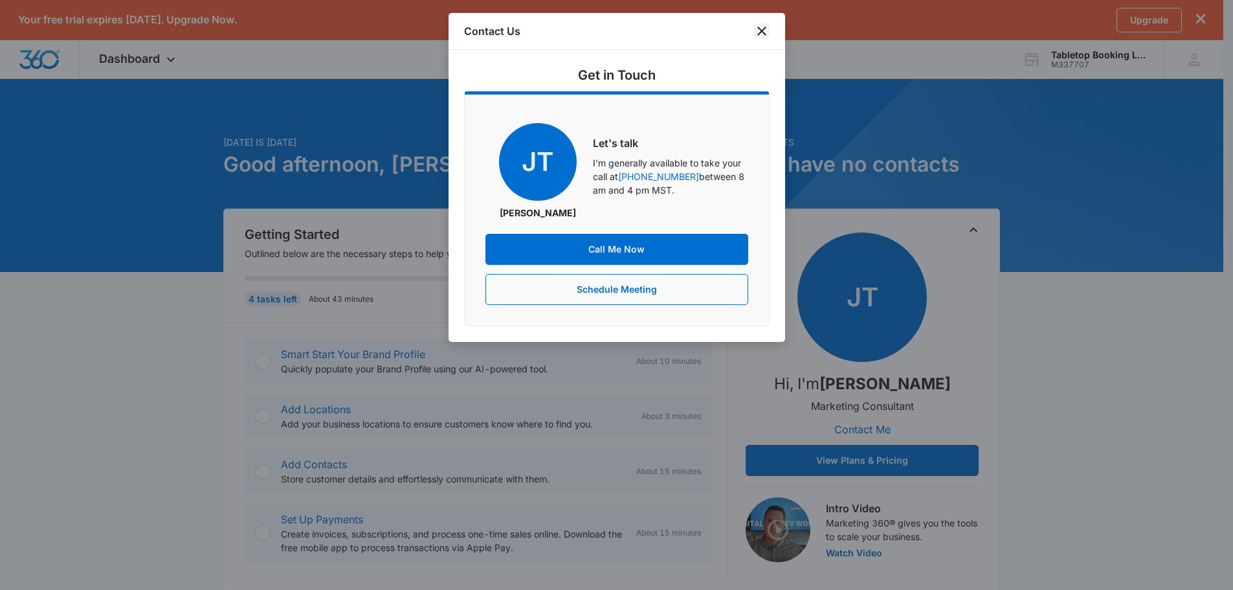
click at [759, 37] on icon "close" at bounding box center [762, 31] width 16 height 16
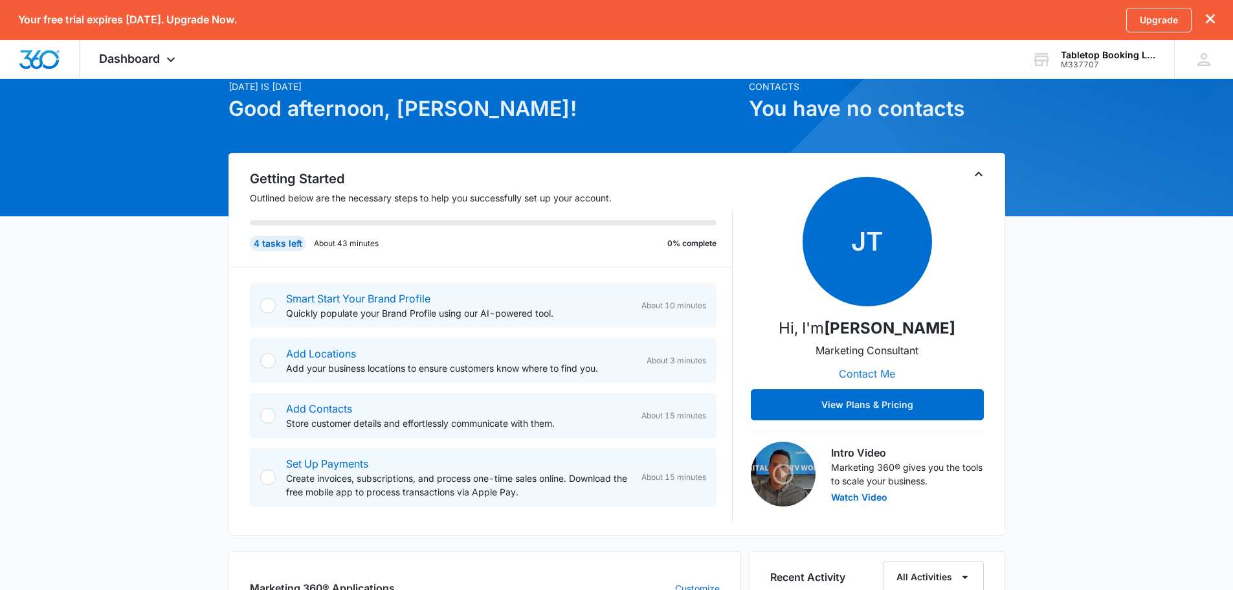
scroll to position [65, 0]
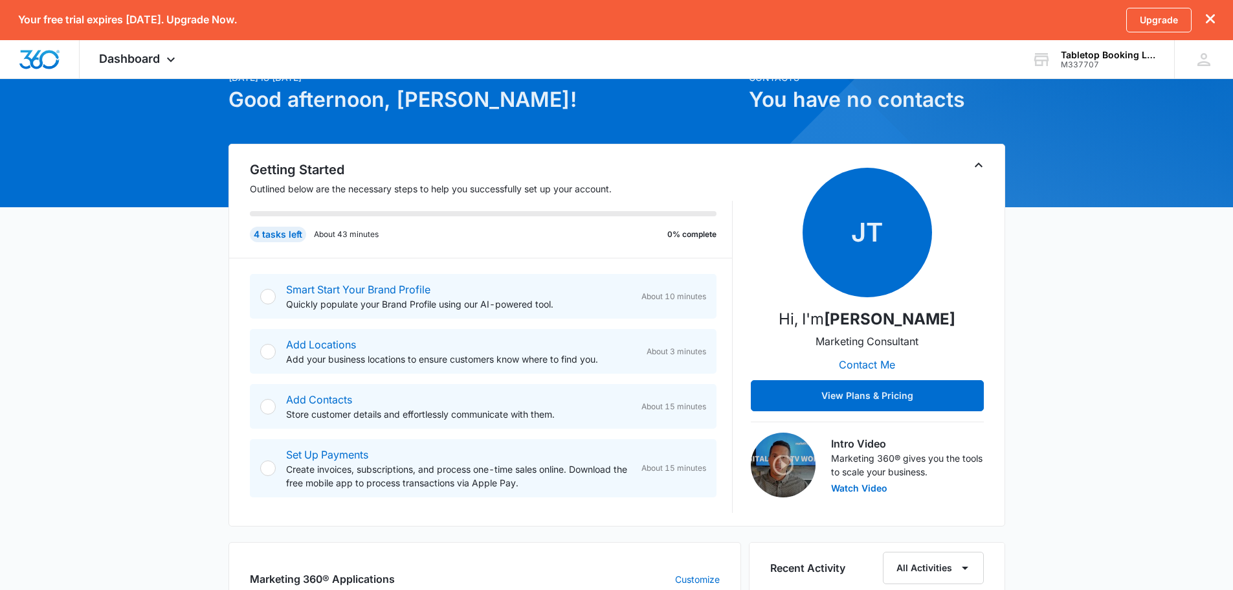
click at [268, 297] on div at bounding box center [268, 297] width 16 height 16
click at [318, 289] on link "Smart Start Your Brand Profile" at bounding box center [358, 289] width 144 height 13
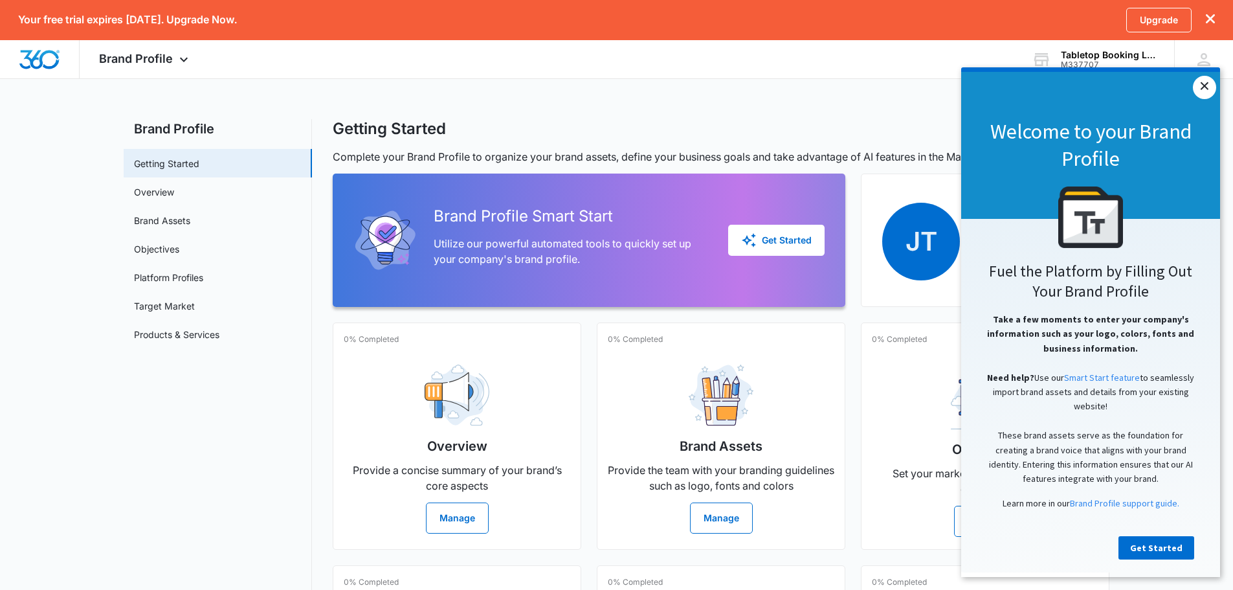
click at [1205, 90] on link "×" at bounding box center [1204, 87] width 23 height 23
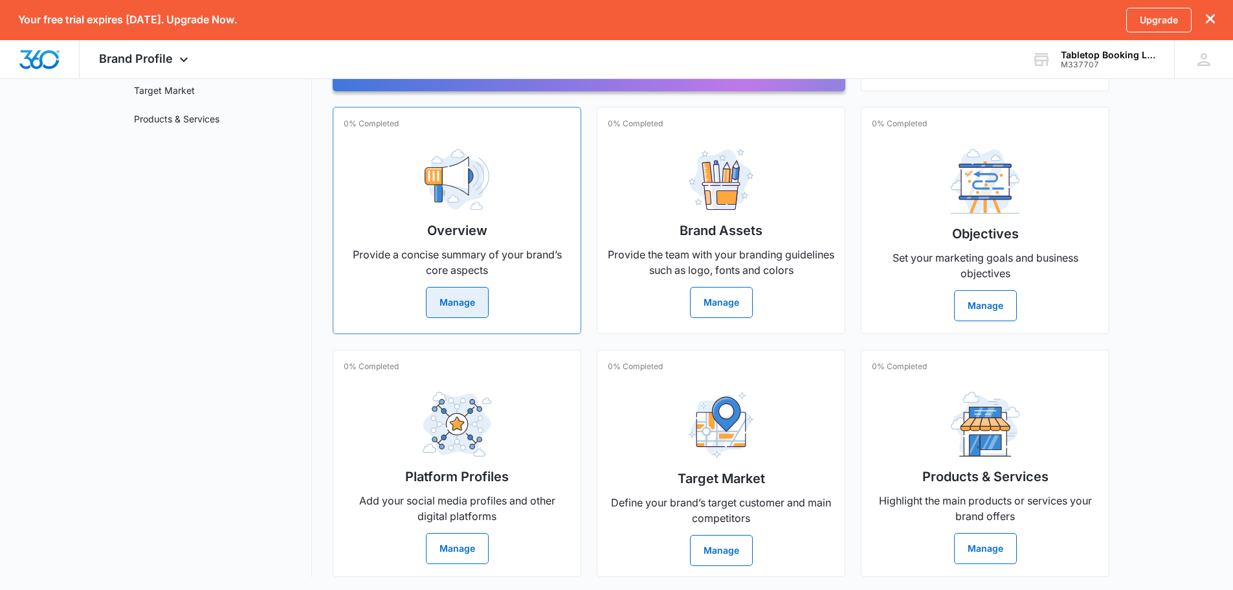
scroll to position [218, 0]
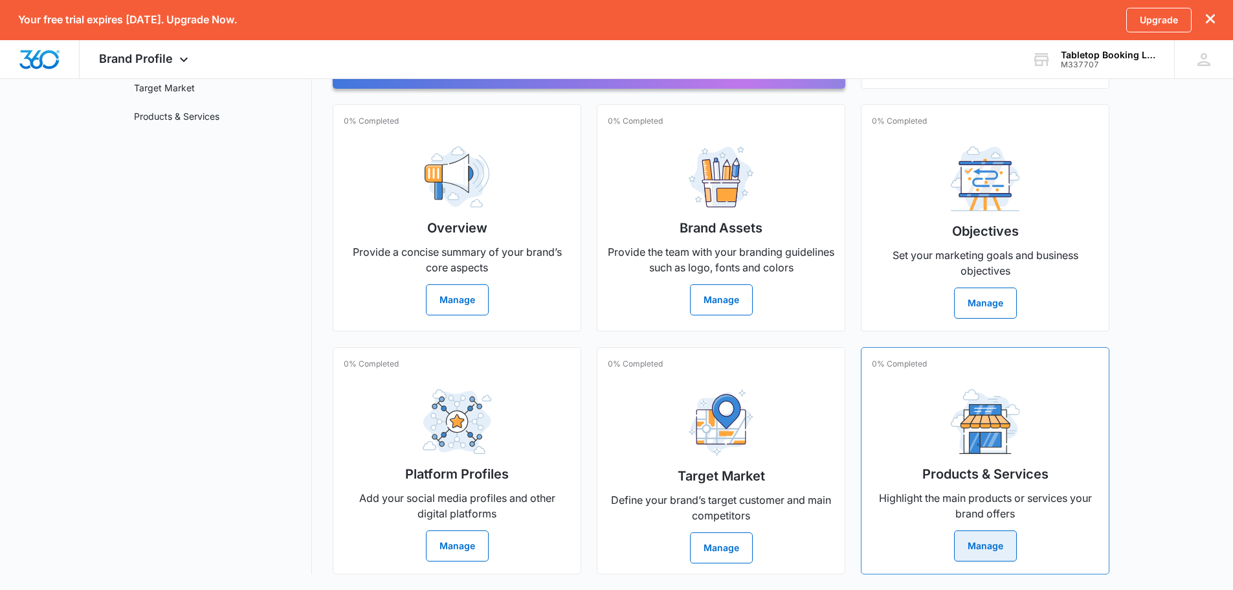
click at [1001, 553] on button "Manage" at bounding box center [985, 545] width 63 height 31
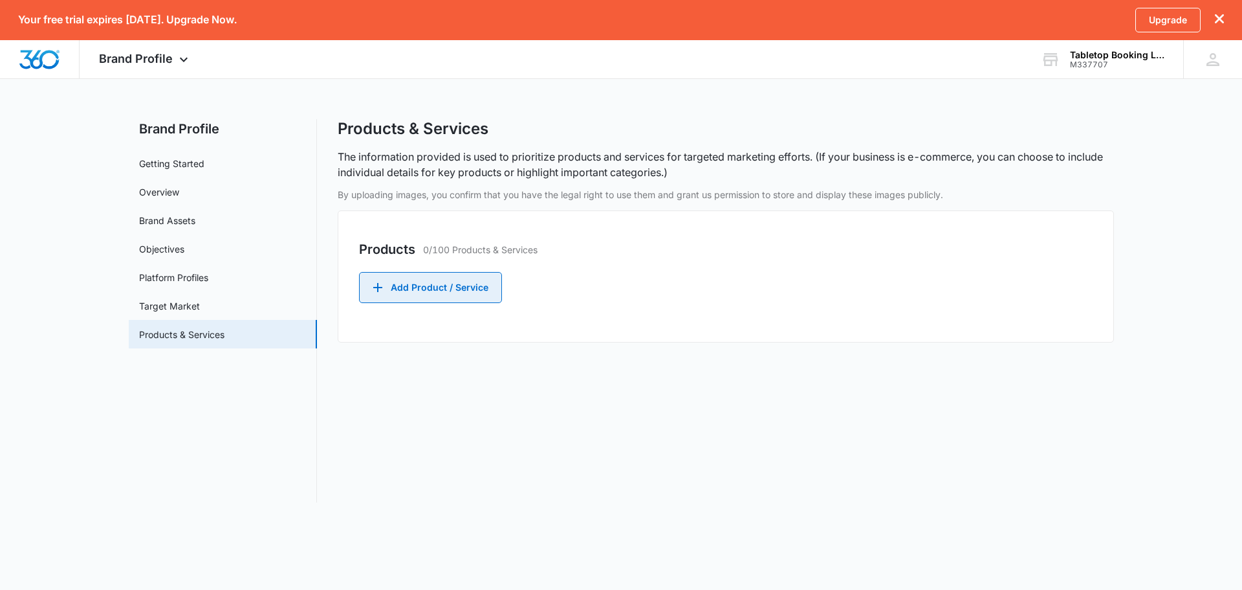
click at [451, 291] on button "Add Product / Service" at bounding box center [430, 287] width 143 height 31
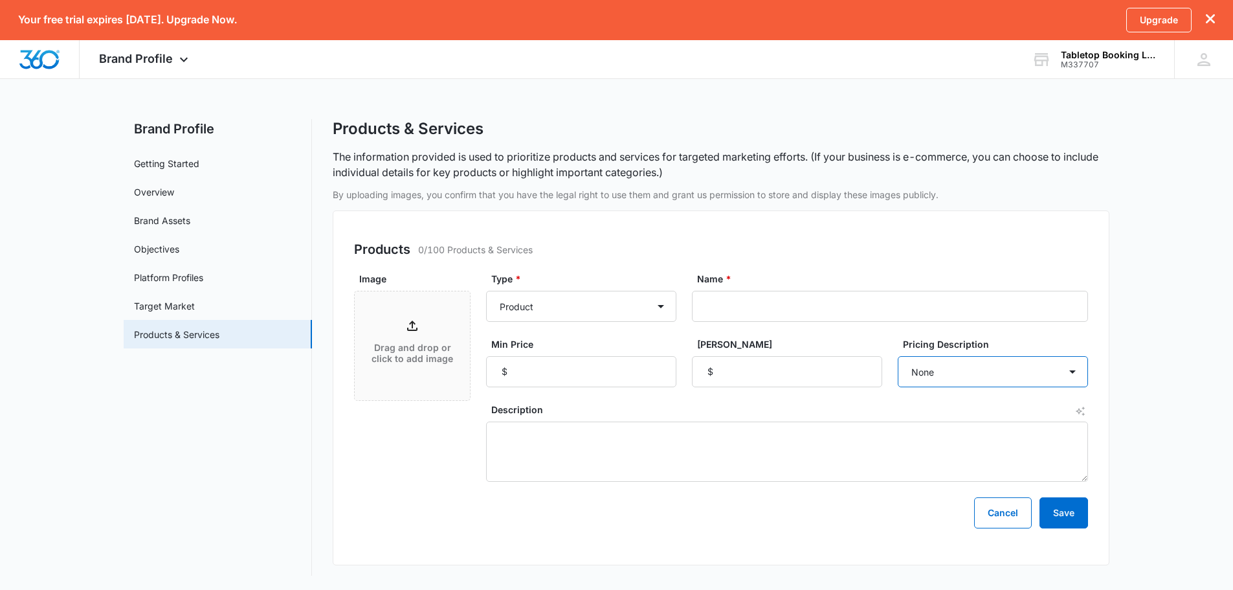
click at [1065, 374] on select "None Each Per month Per year Per hour Per day" at bounding box center [993, 371] width 190 height 31
click at [1063, 373] on select "None Each Per month Per year Per hour Per day" at bounding box center [993, 371] width 190 height 31
click at [155, 309] on link "Target Market" at bounding box center [164, 306] width 61 height 14
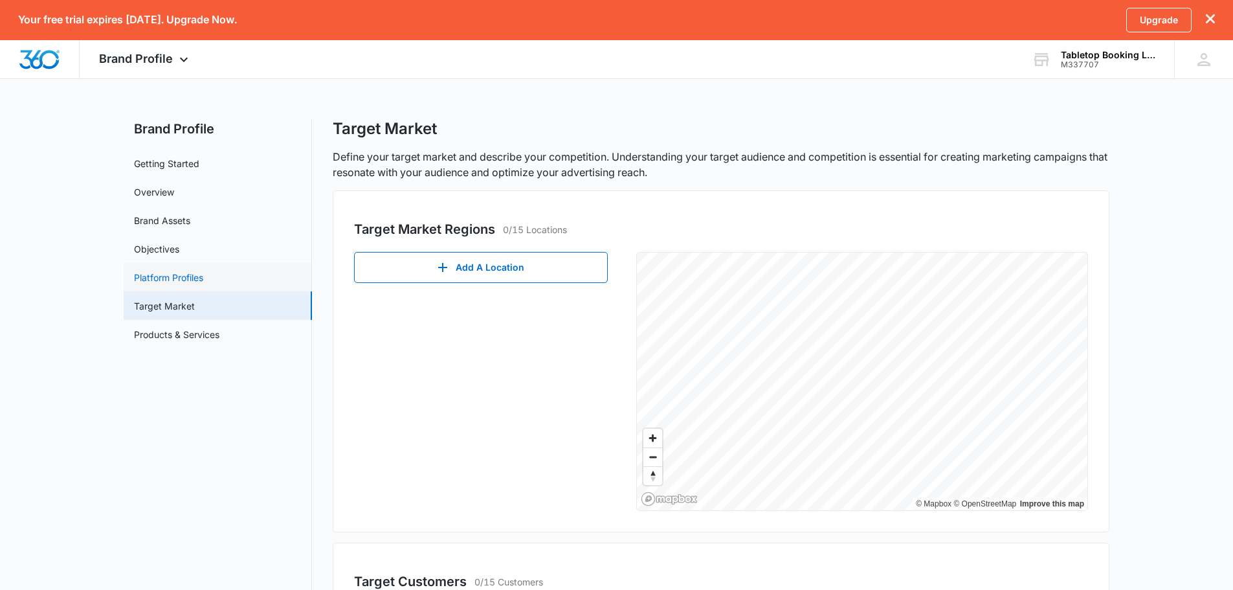
click at [159, 281] on link "Platform Profiles" at bounding box center [168, 277] width 69 height 14
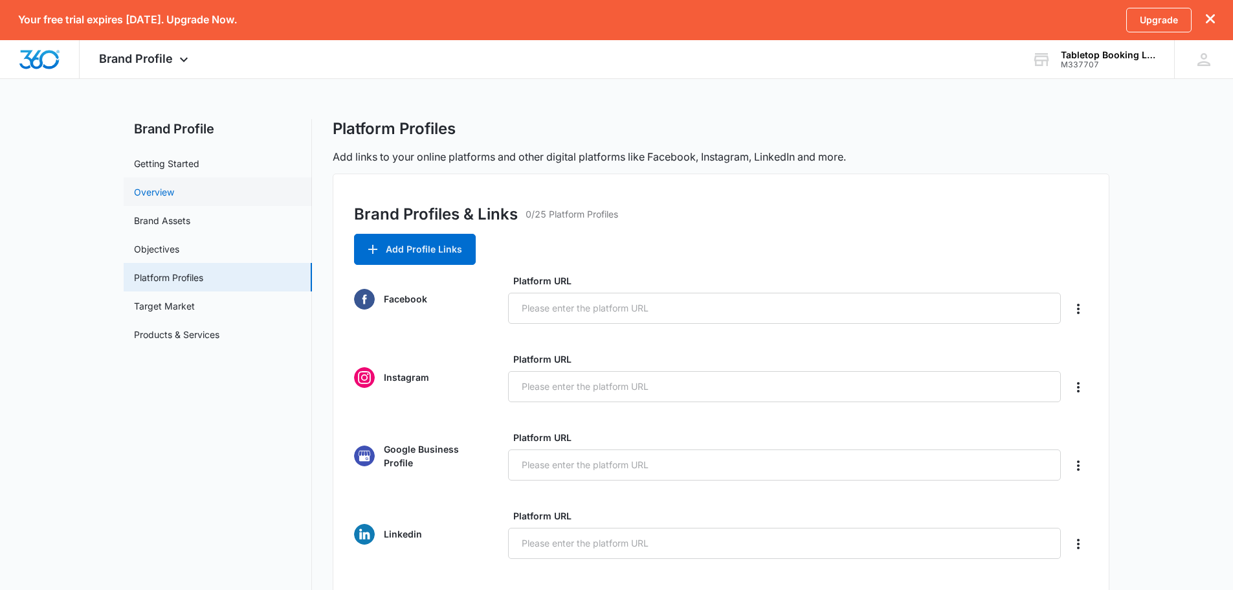
click at [158, 188] on link "Overview" at bounding box center [154, 192] width 40 height 14
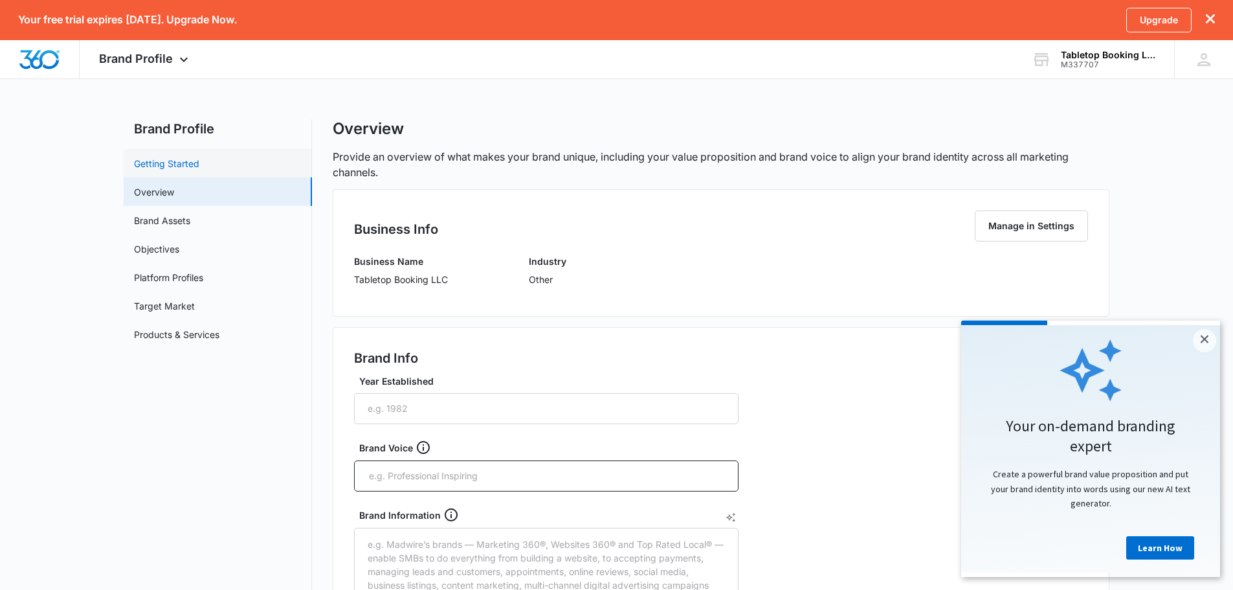
click at [164, 161] on link "Getting Started" at bounding box center [166, 164] width 65 height 14
